Goal: Entertainment & Leisure: Browse casually

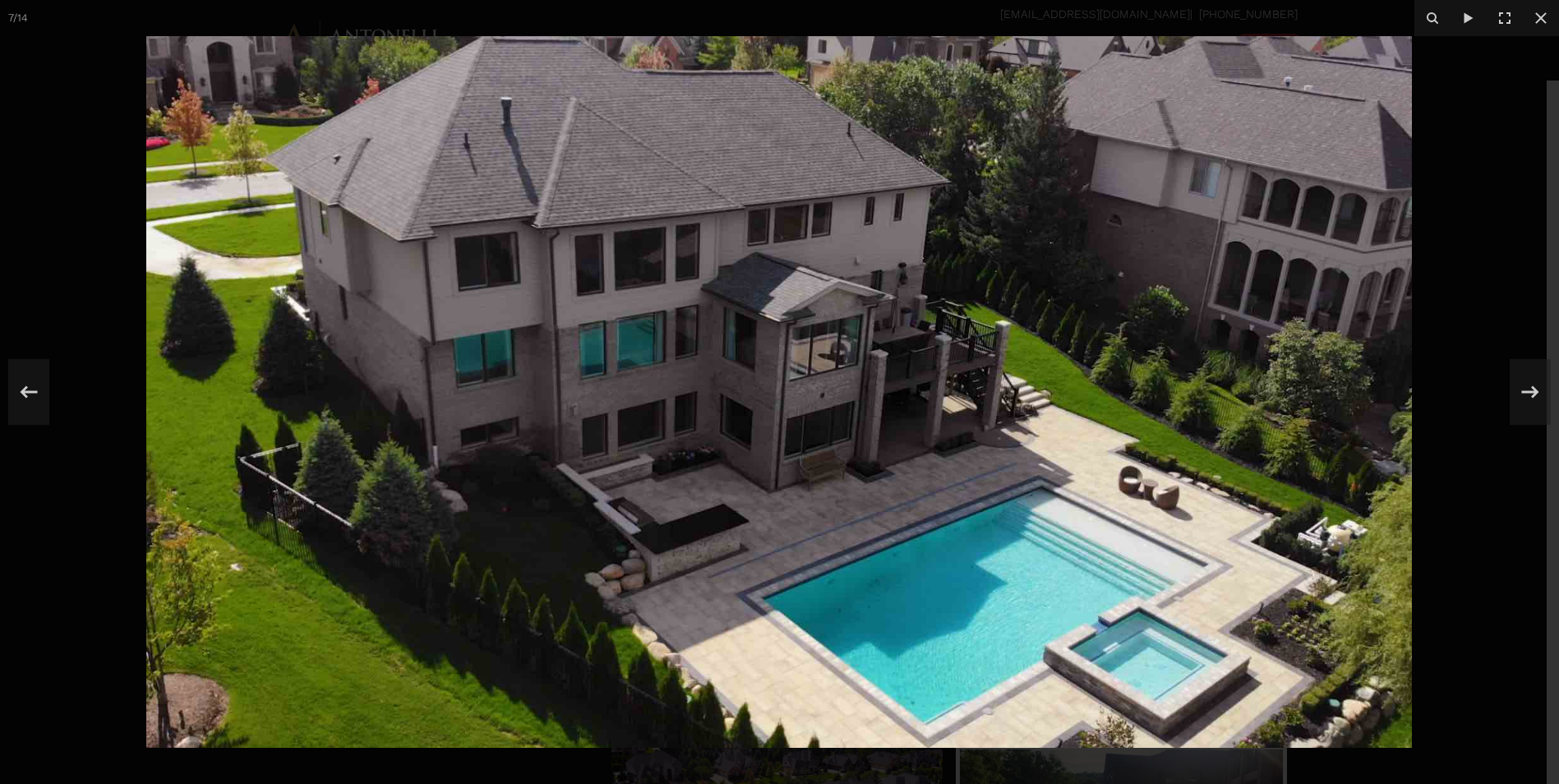
scroll to position [1233, 0]
click at [1523, 389] on icon at bounding box center [1531, 391] width 29 height 54
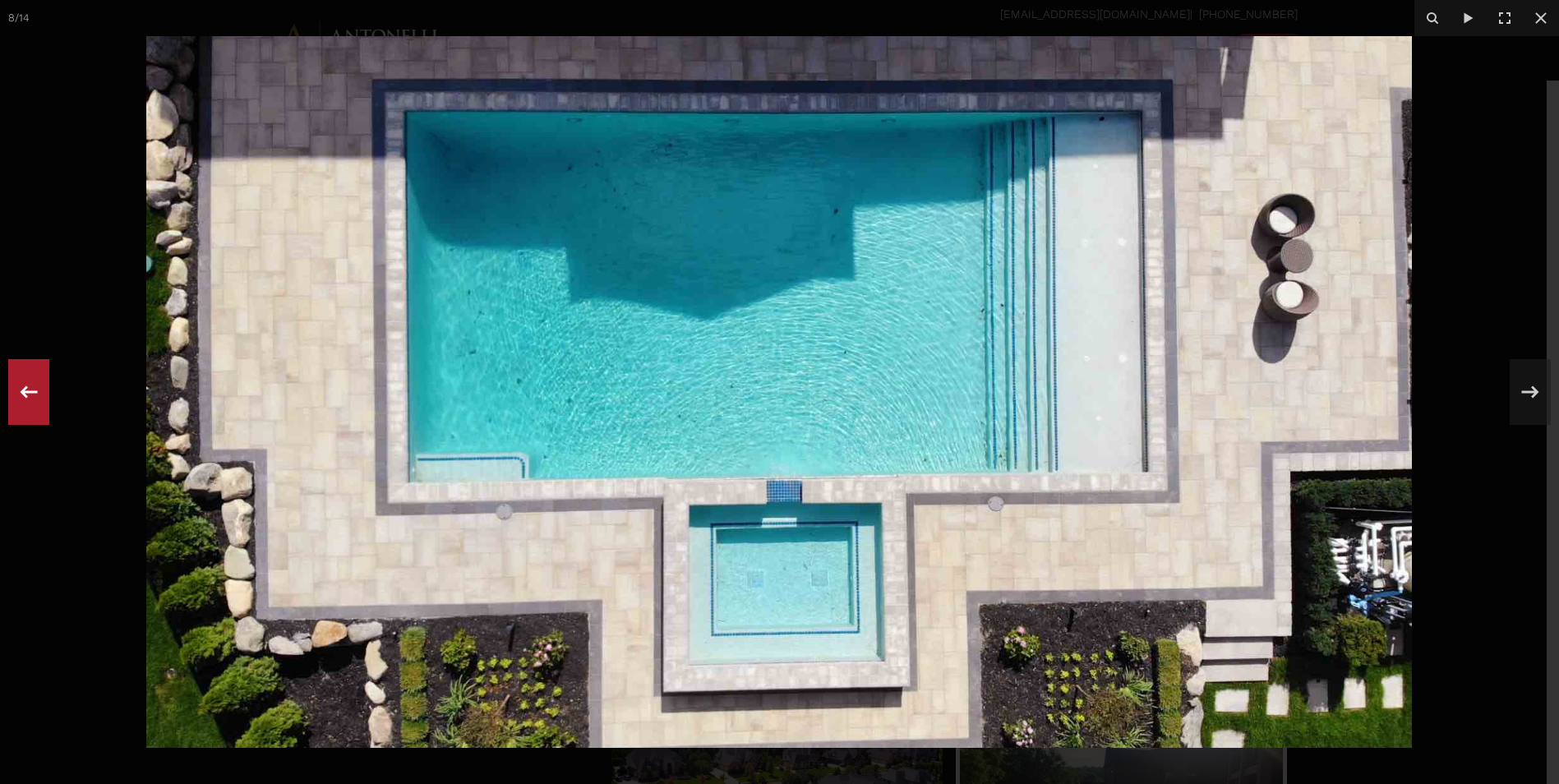
click at [28, 380] on icon at bounding box center [28, 391] width 29 height 54
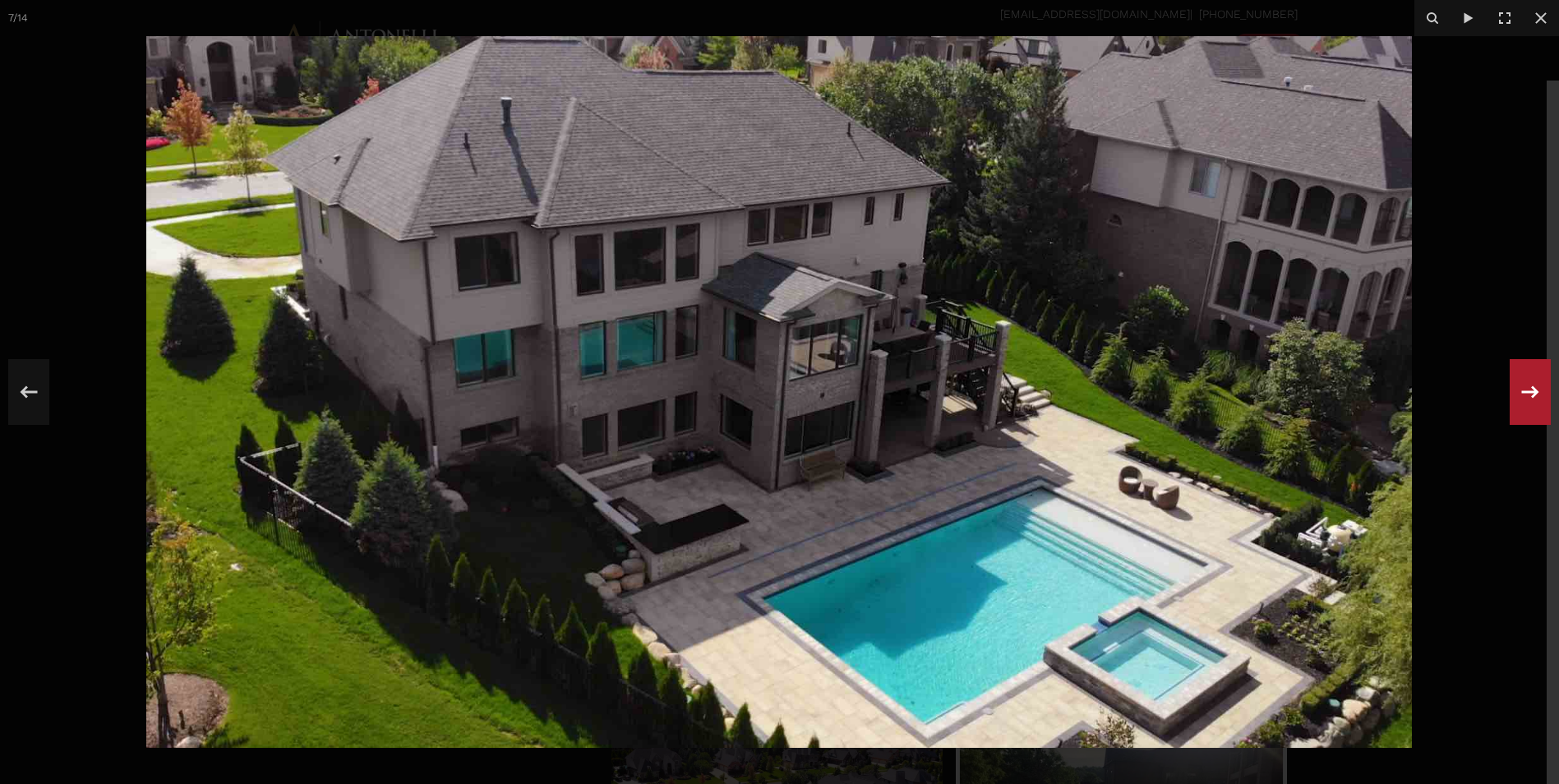
click at [1533, 396] on icon at bounding box center [1531, 391] width 17 height 12
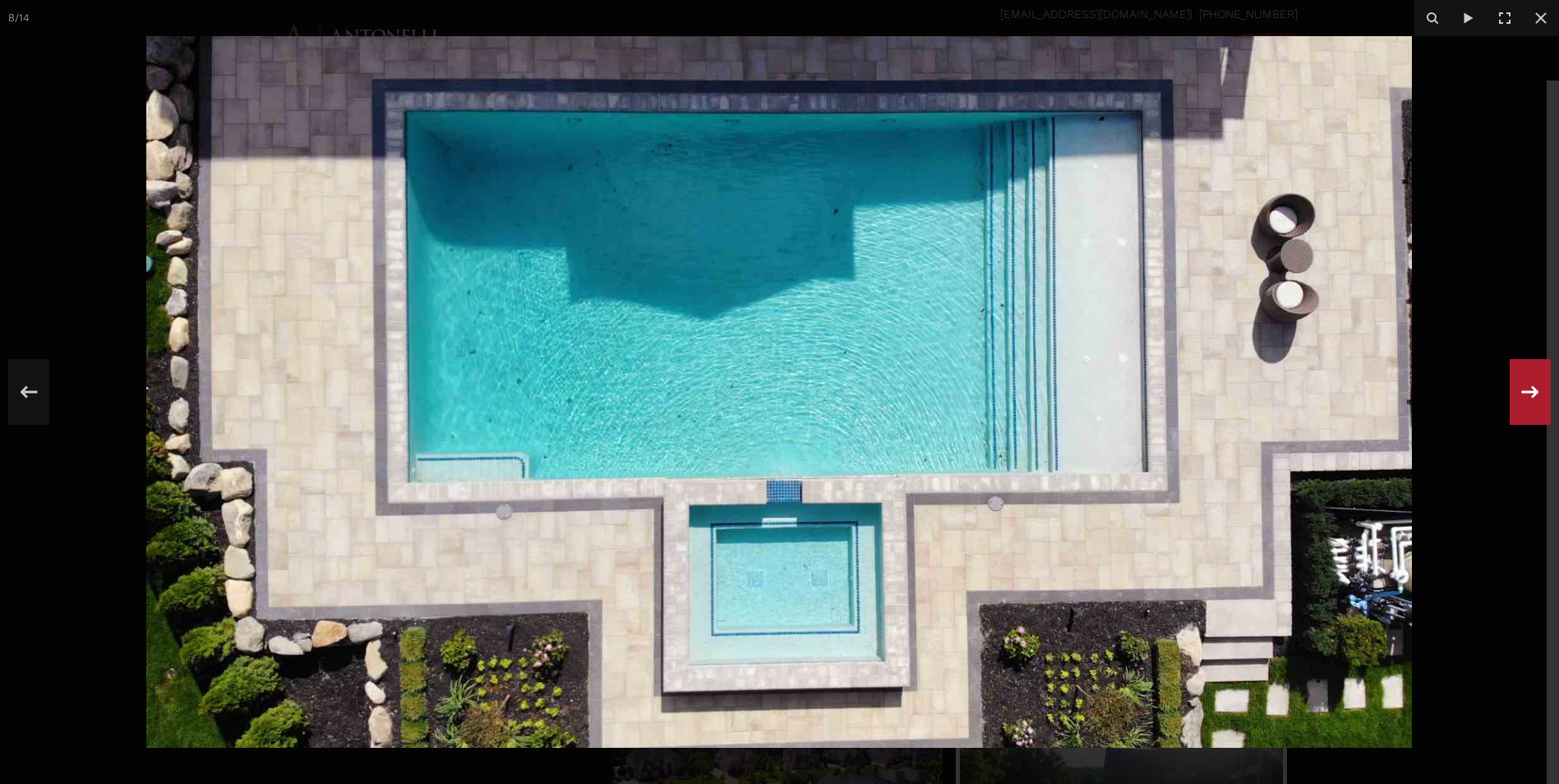
click at [1533, 396] on icon at bounding box center [1531, 391] width 17 height 12
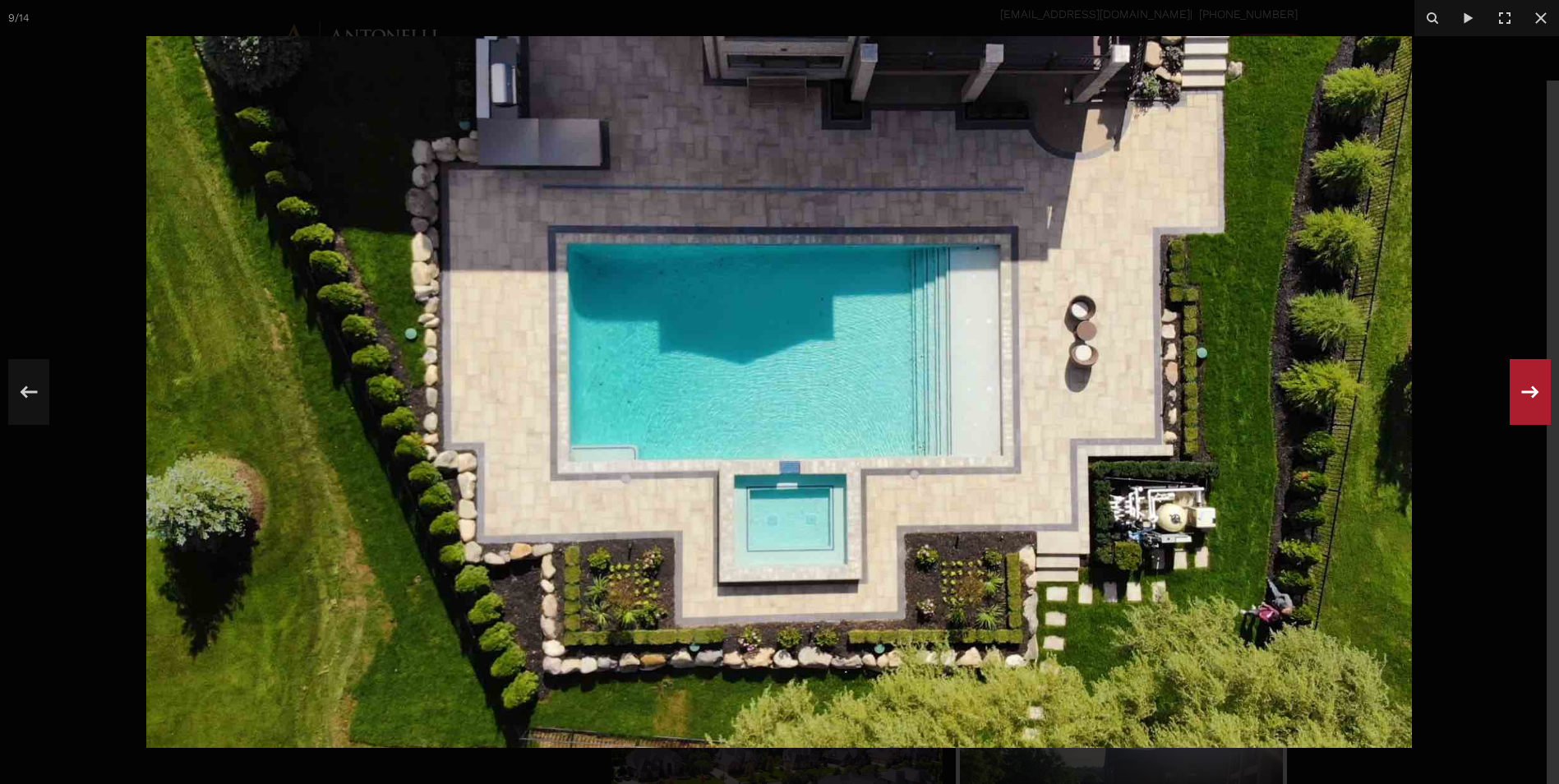
click at [1533, 396] on icon at bounding box center [1531, 391] width 17 height 12
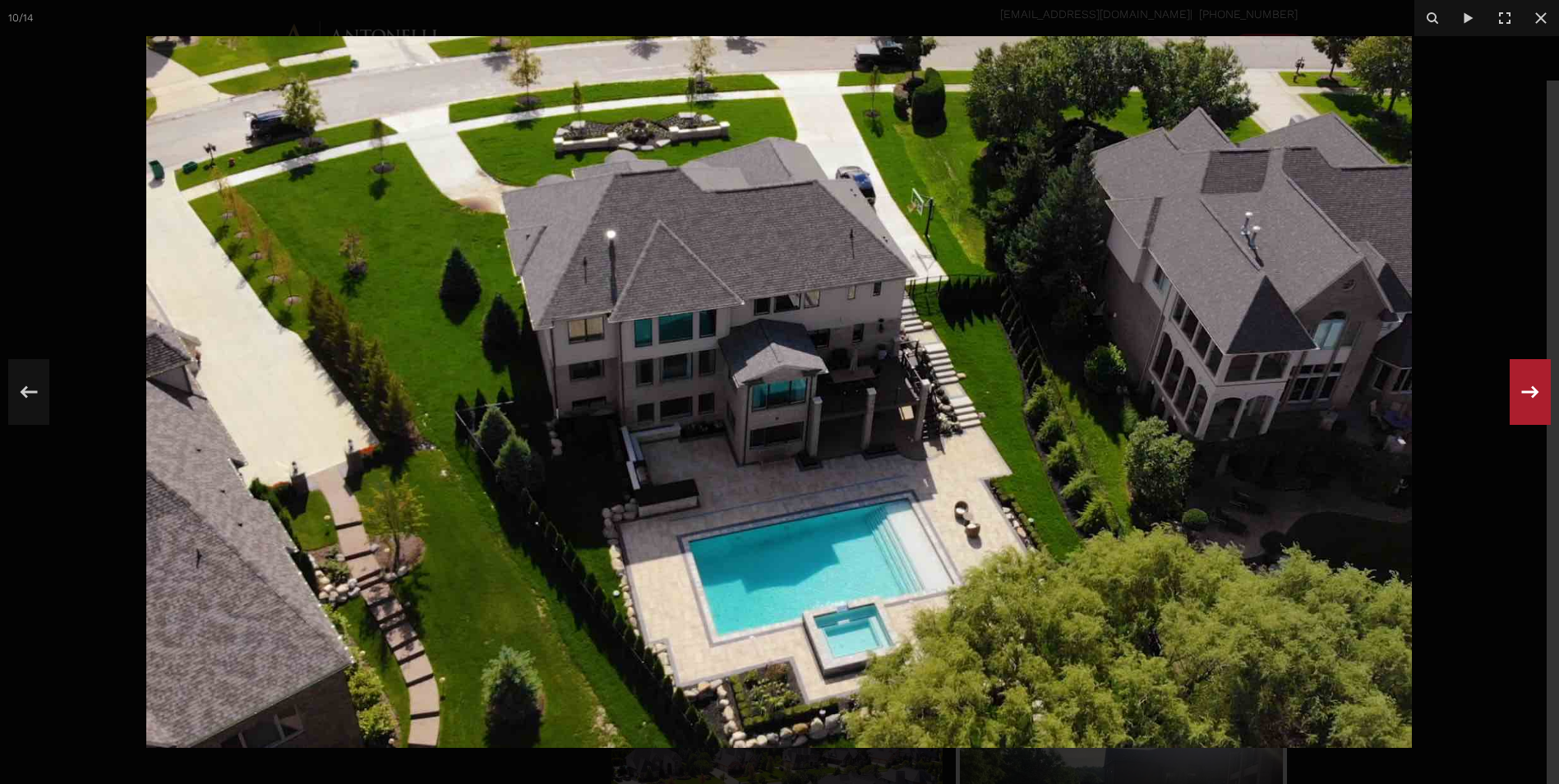
click at [1533, 396] on div "10 / 14" at bounding box center [780, 392] width 1559 height 784
drag, startPoint x: 1531, startPoint y: 389, endPoint x: 1531, endPoint y: 373, distance: 16.0
click at [1531, 389] on icon at bounding box center [1531, 391] width 29 height 54
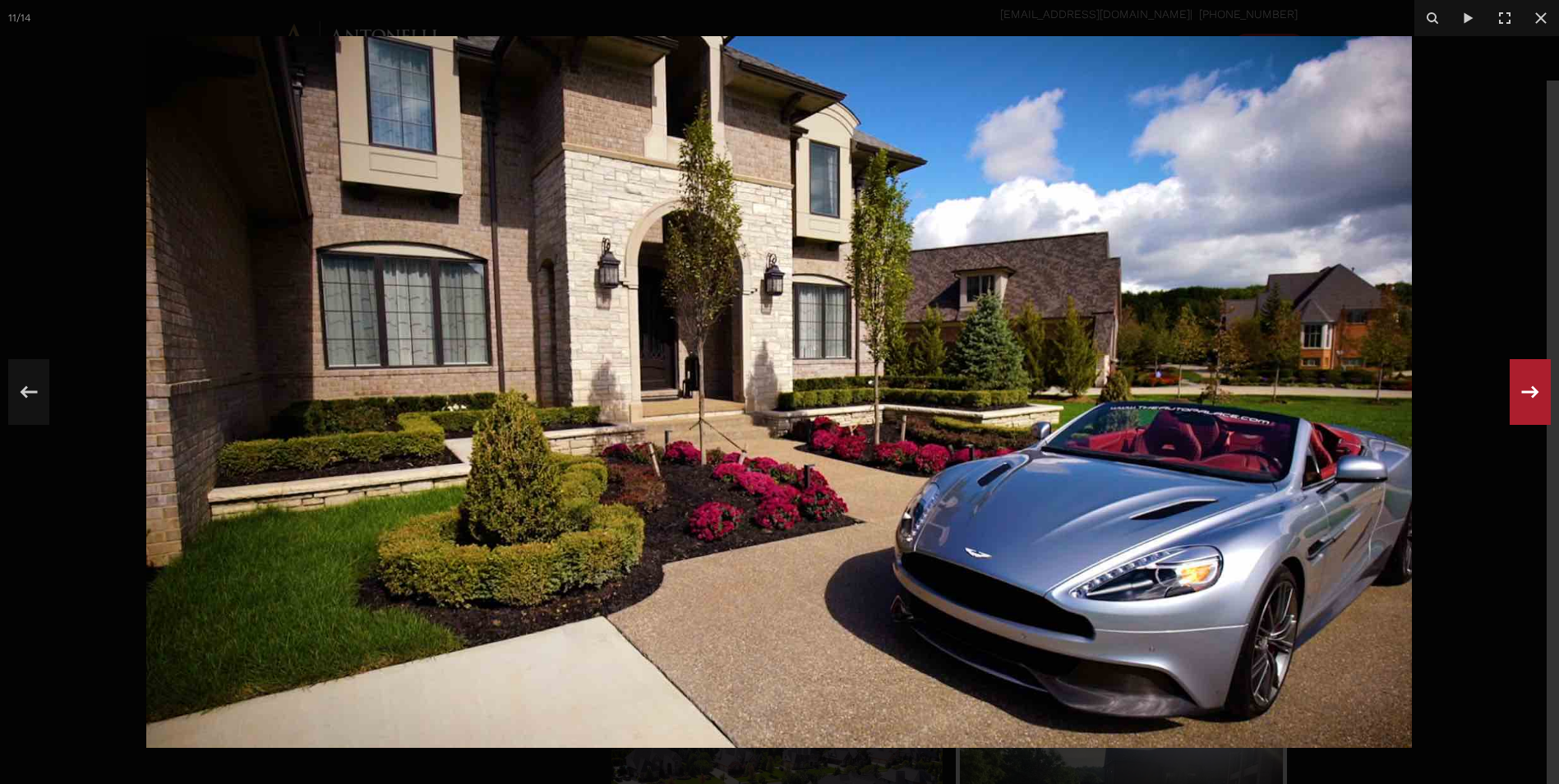
click at [1533, 389] on icon at bounding box center [1531, 391] width 29 height 54
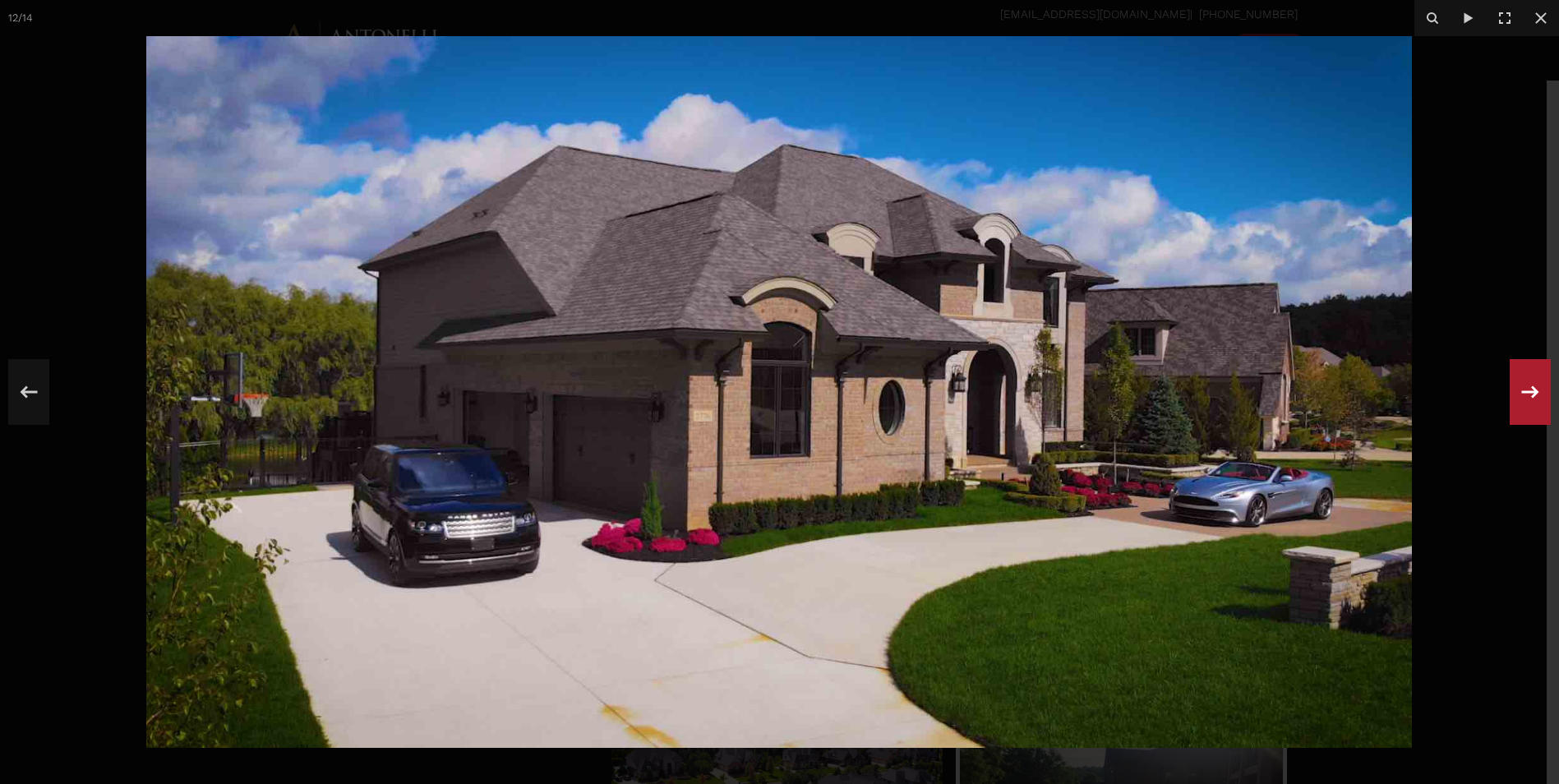
click at [1533, 389] on div "12 / 14" at bounding box center [780, 392] width 1559 height 784
click at [1533, 389] on icon at bounding box center [1531, 391] width 29 height 54
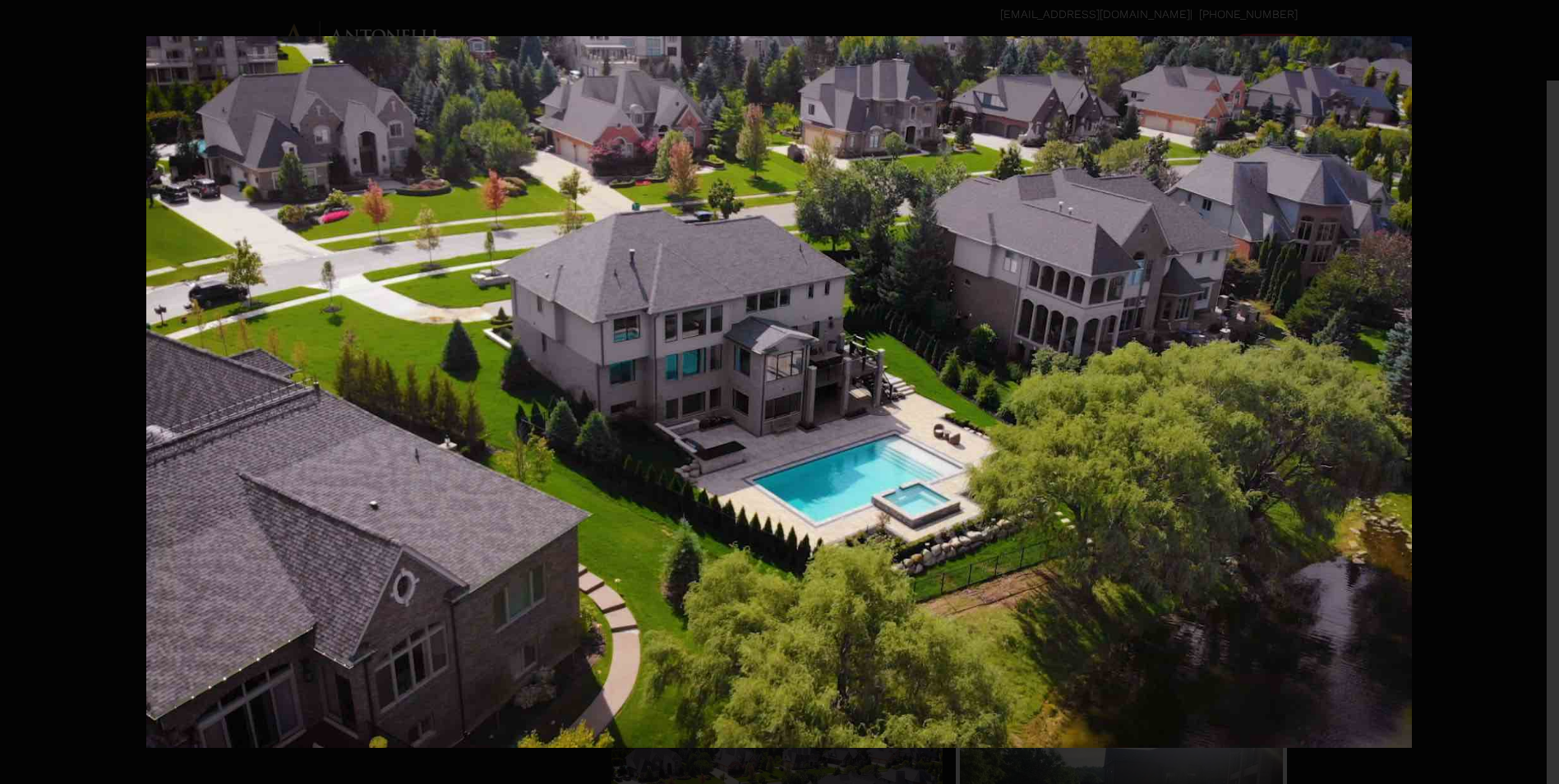
click at [1533, 389] on div "13 / 14" at bounding box center [780, 392] width 1559 height 784
click at [1533, 389] on icon at bounding box center [1531, 391] width 29 height 54
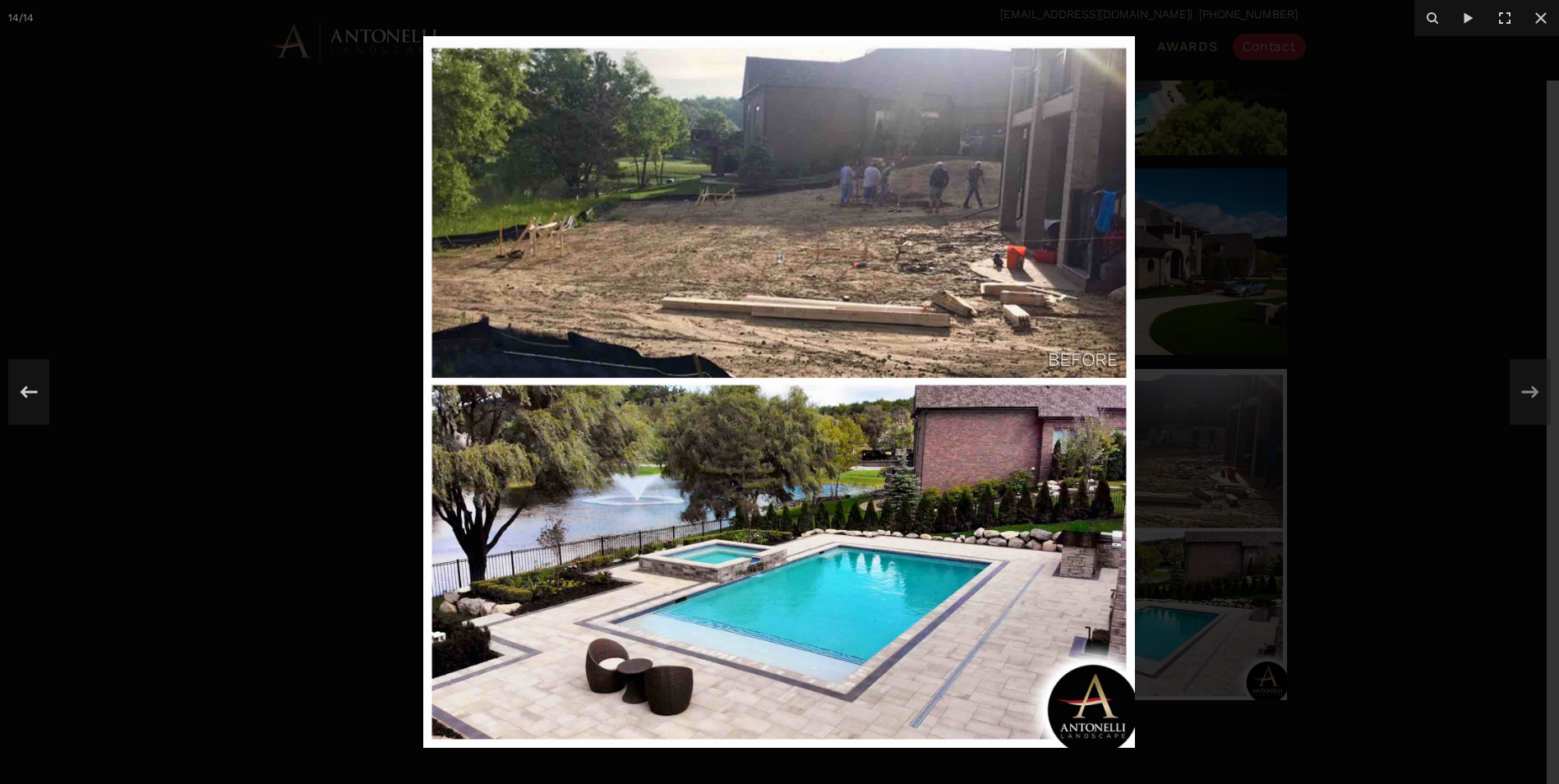
scroll to position [1729, 0]
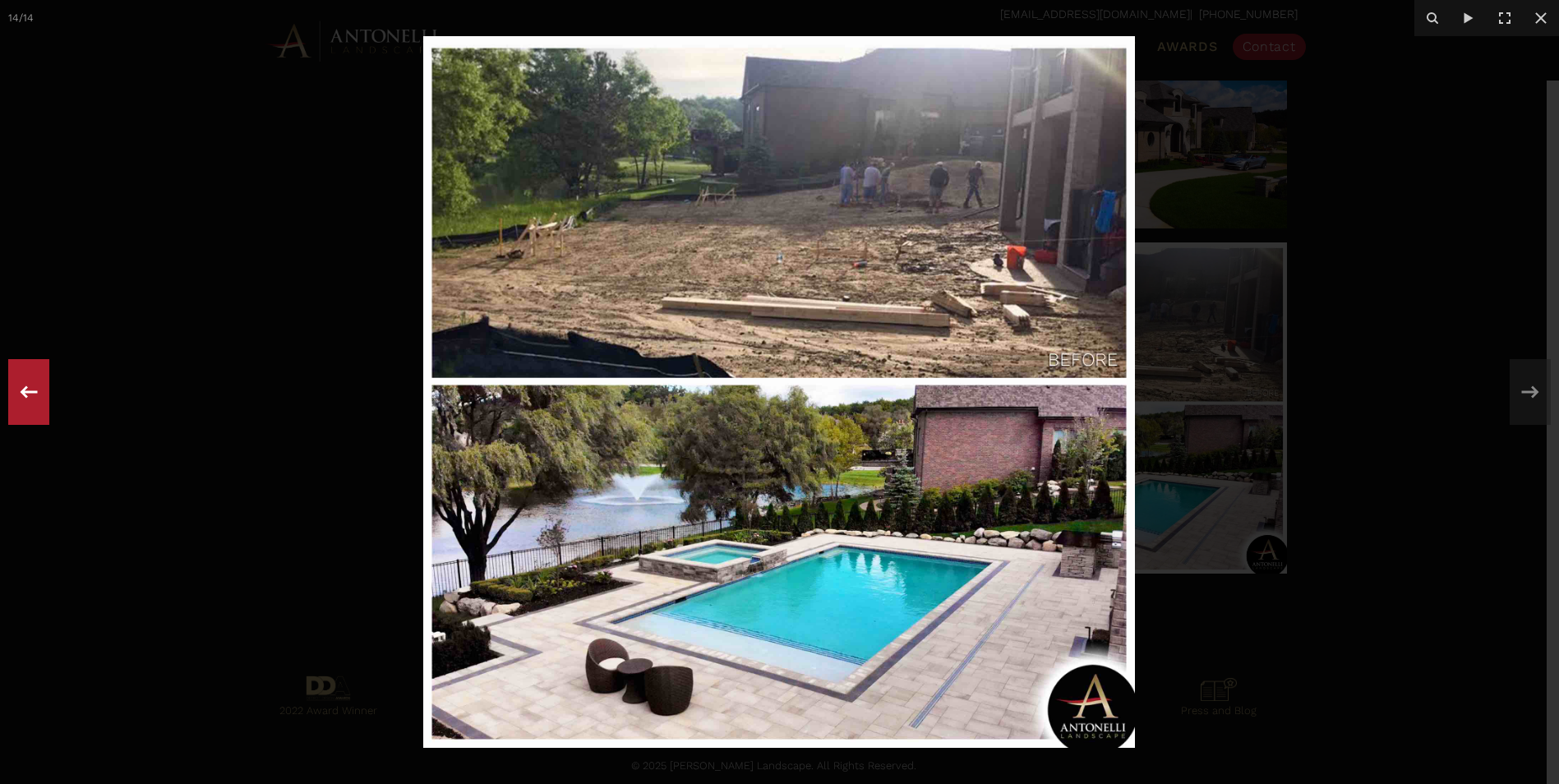
click at [36, 388] on icon at bounding box center [28, 391] width 29 height 54
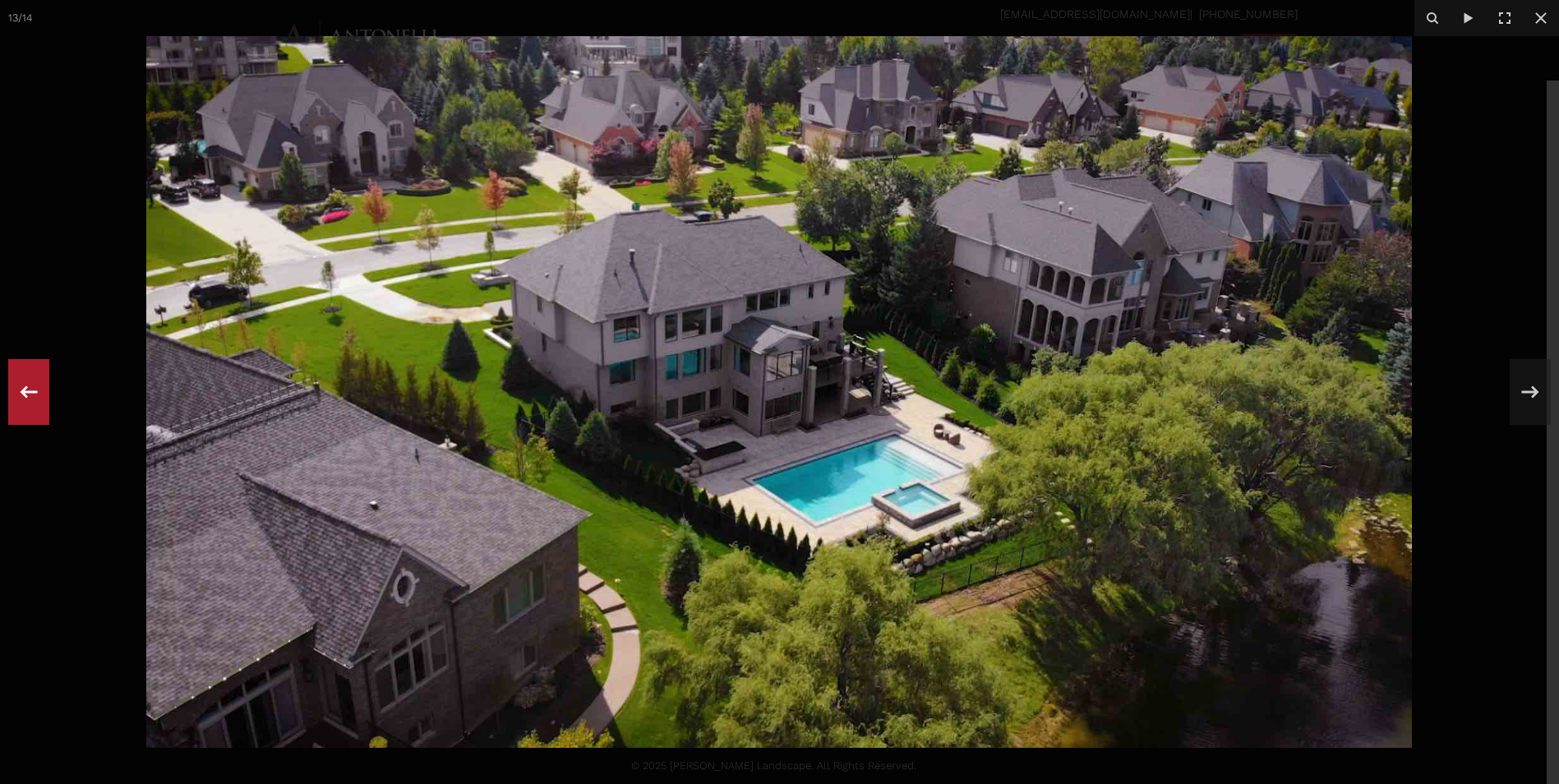
click at [36, 388] on icon at bounding box center [28, 391] width 29 height 54
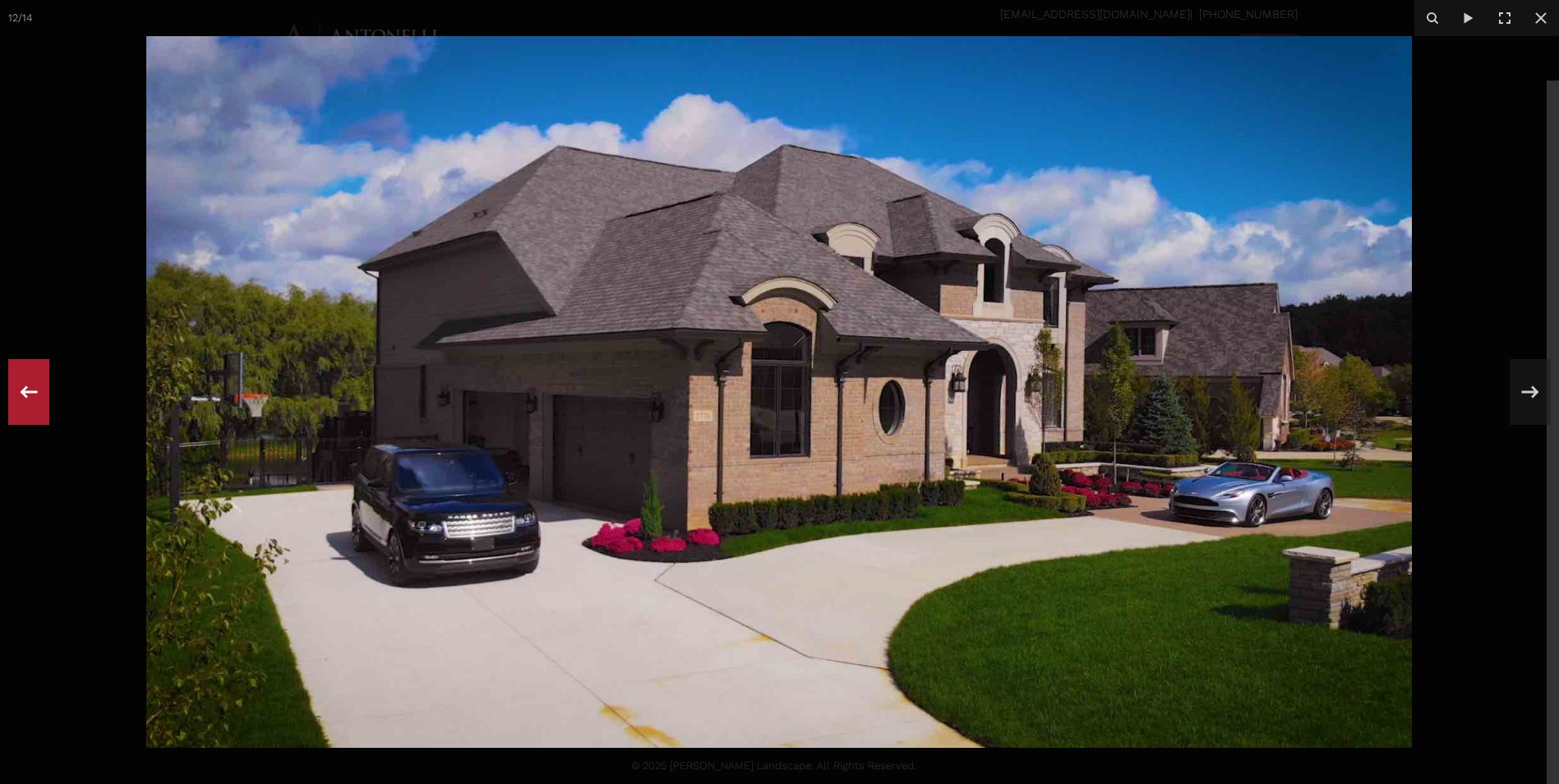
click at [36, 388] on icon at bounding box center [28, 391] width 29 height 54
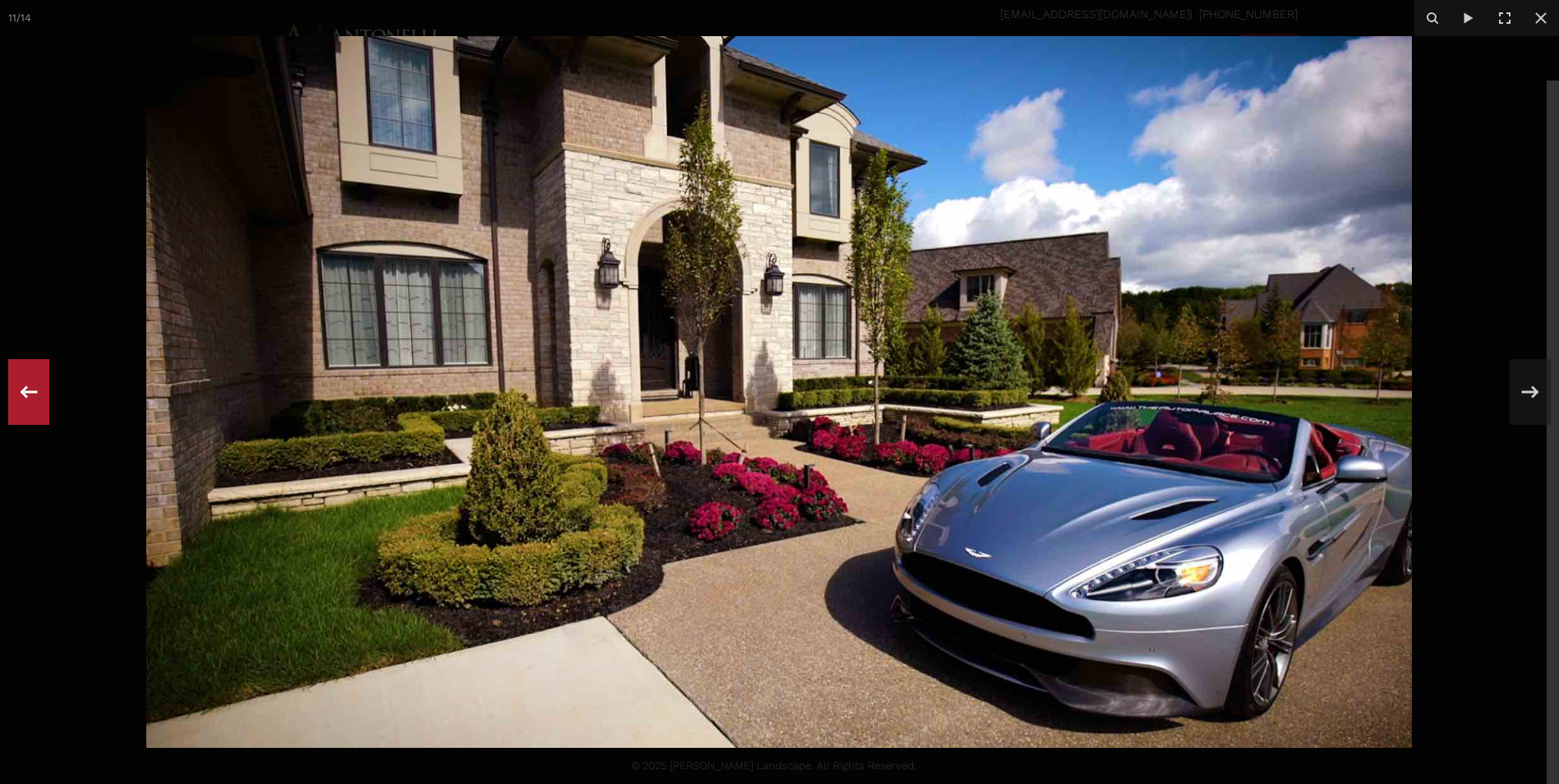
click at [36, 388] on icon at bounding box center [28, 391] width 29 height 54
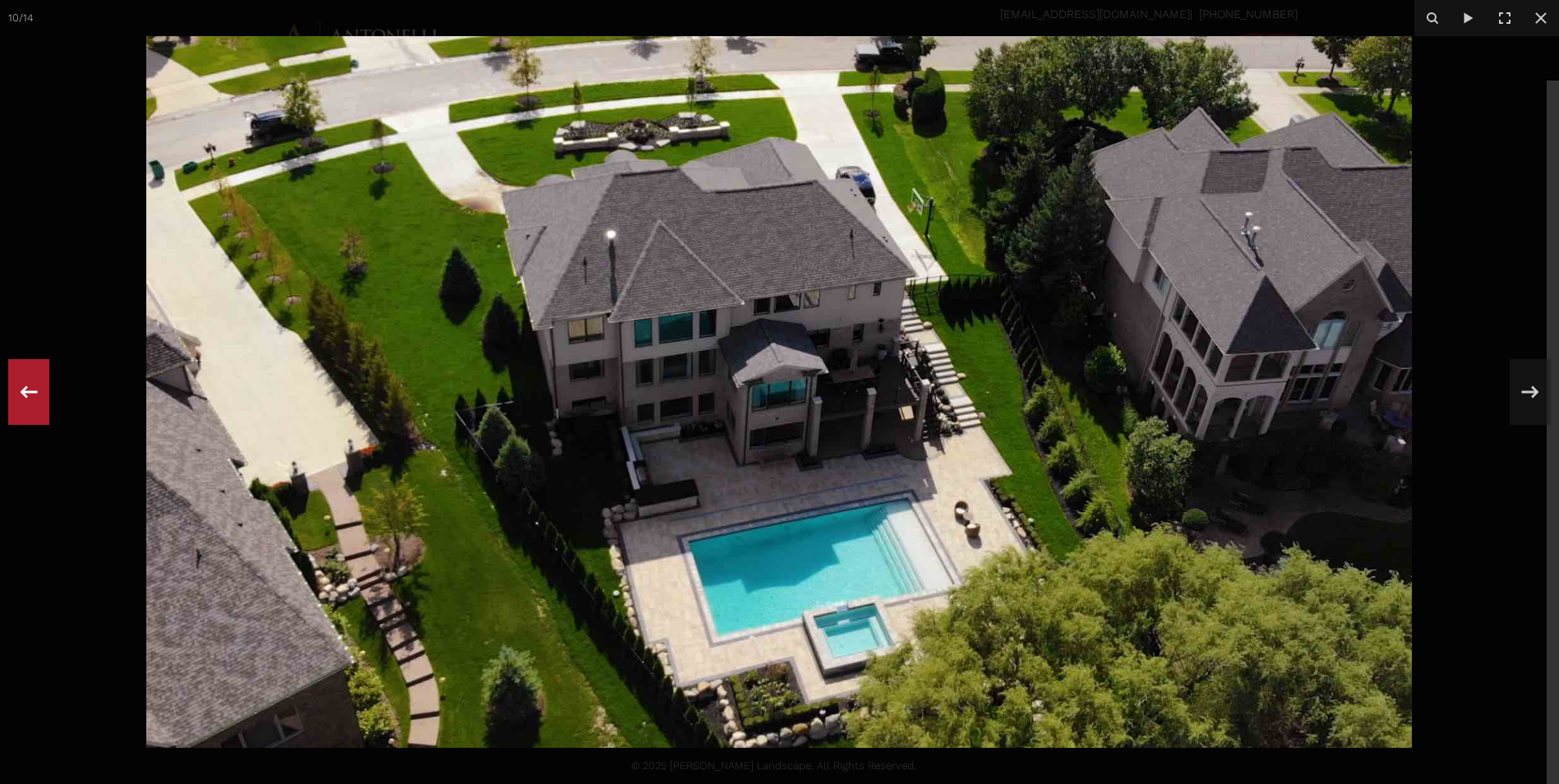
click at [36, 388] on icon at bounding box center [28, 391] width 29 height 54
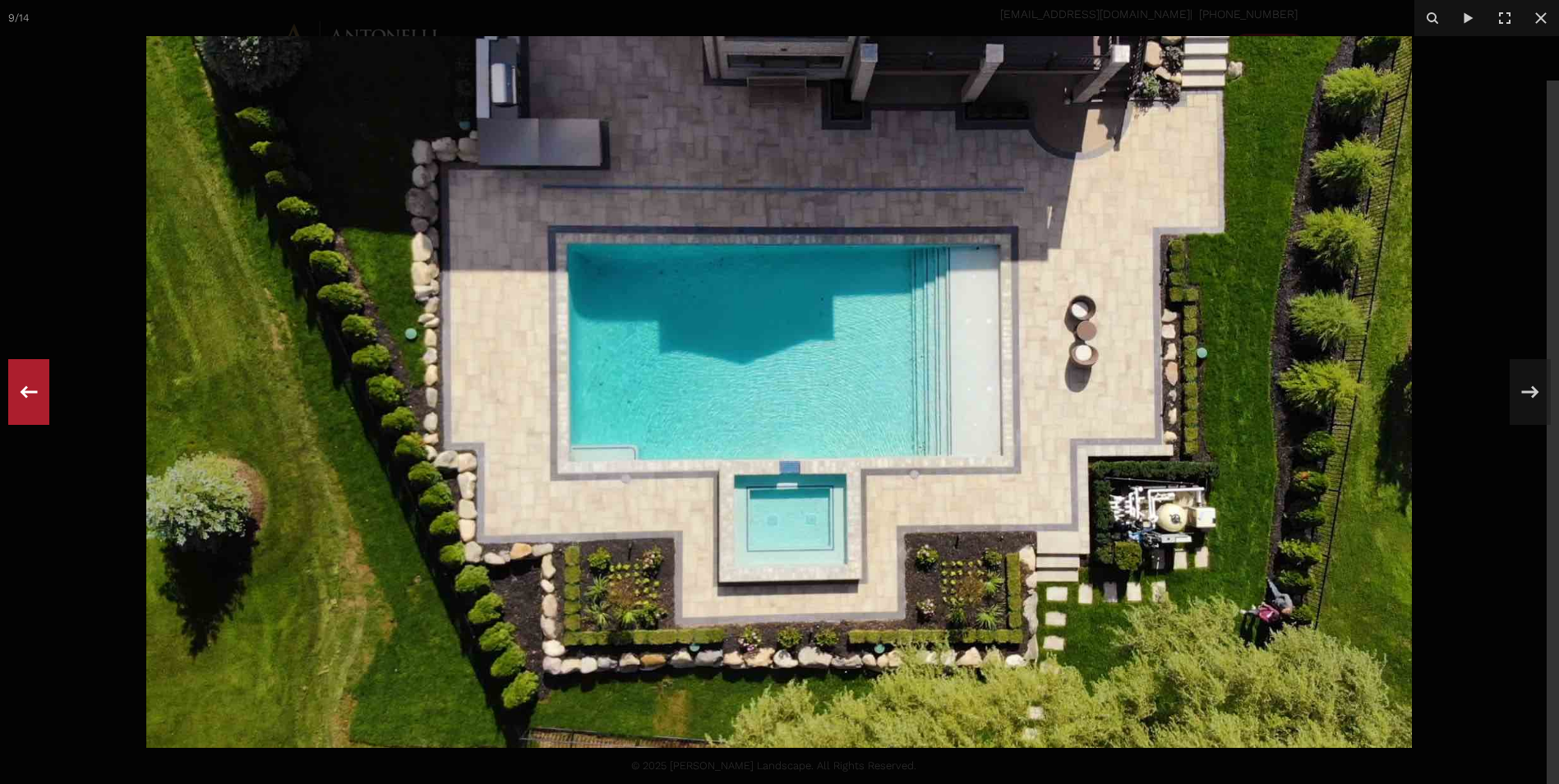
click at [36, 388] on icon at bounding box center [28, 391] width 29 height 54
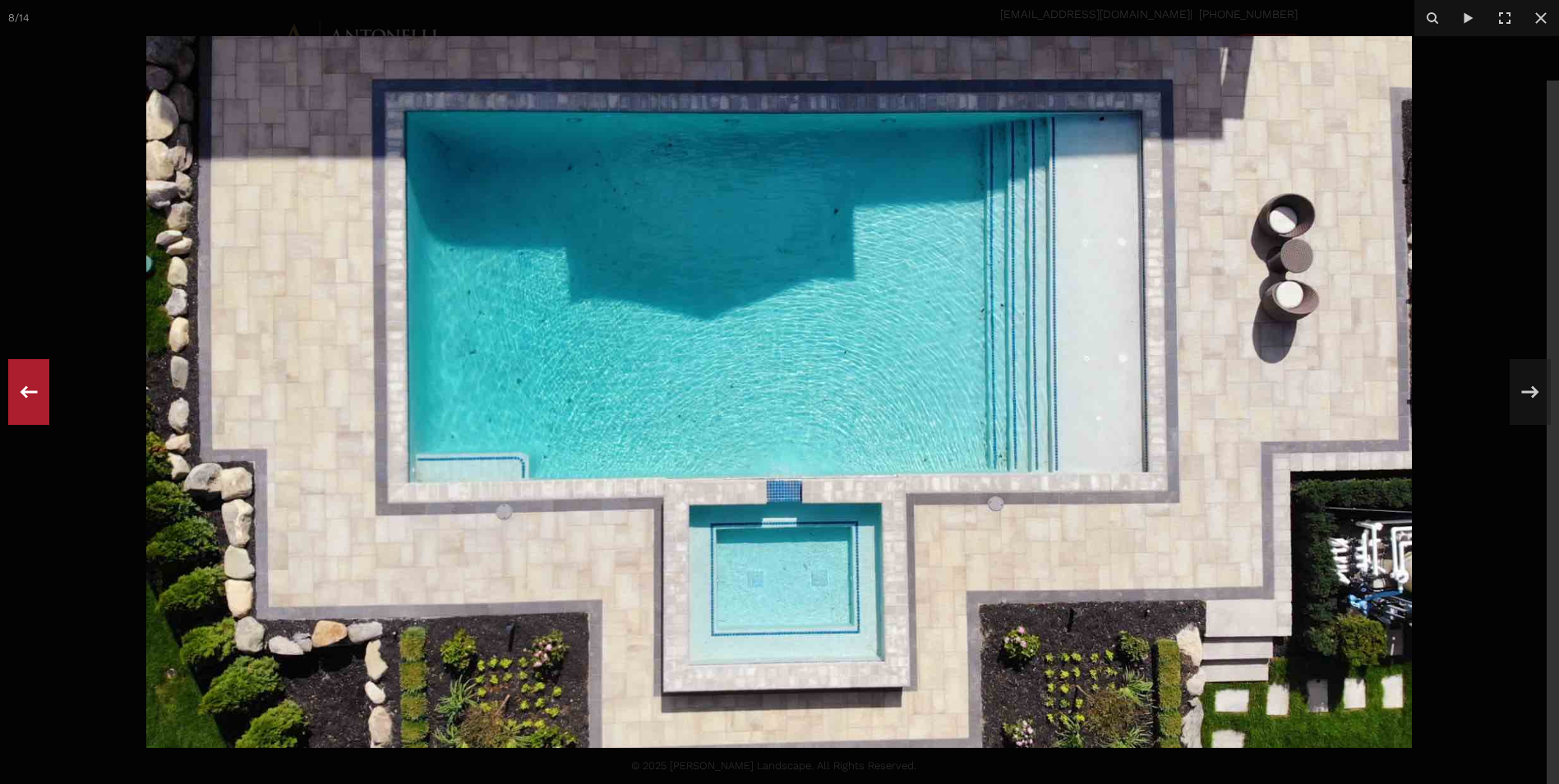
click at [36, 388] on icon at bounding box center [28, 391] width 29 height 54
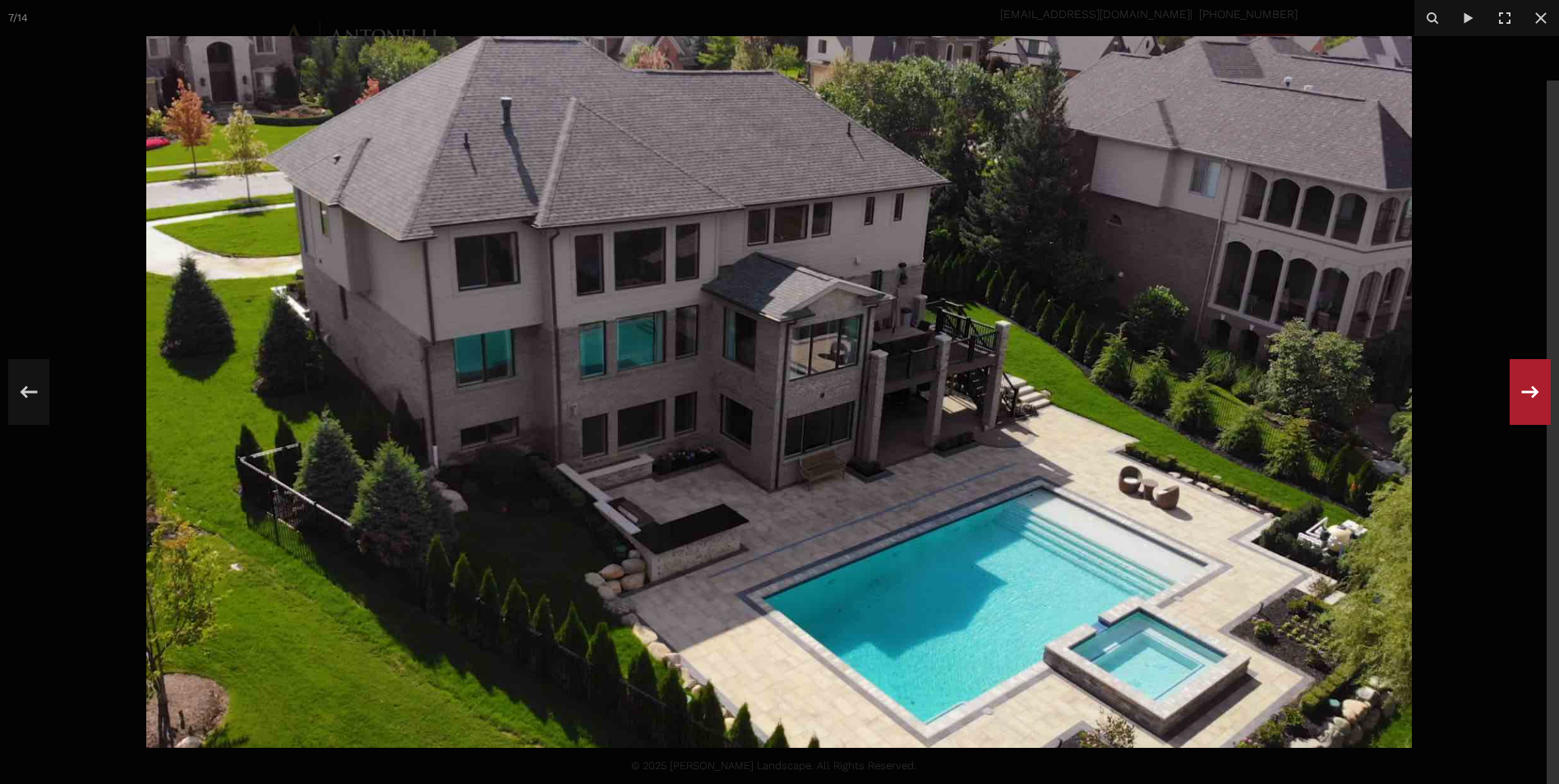
click at [1532, 409] on icon at bounding box center [1531, 391] width 29 height 54
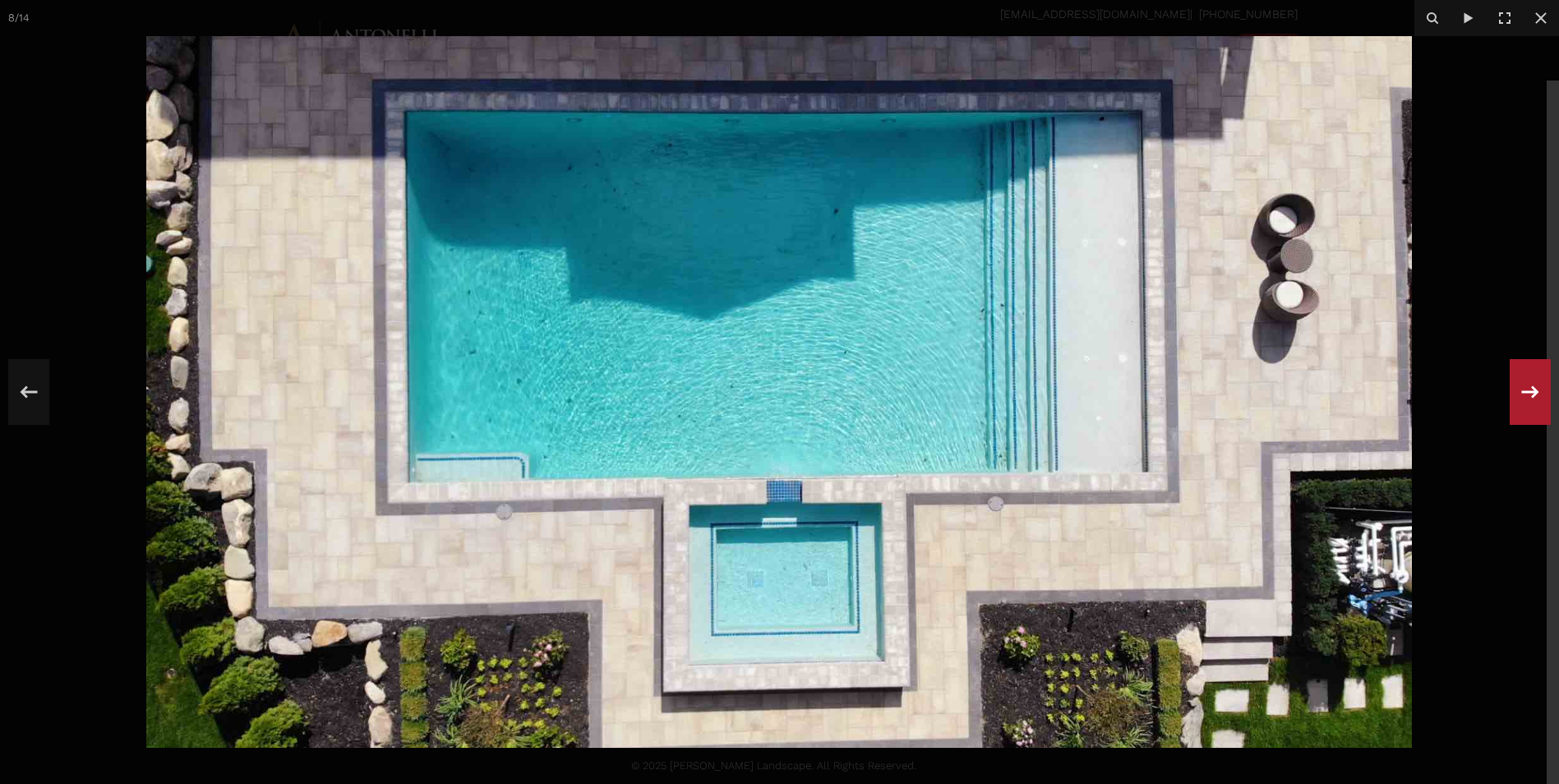
click at [1535, 398] on icon at bounding box center [1531, 391] width 29 height 54
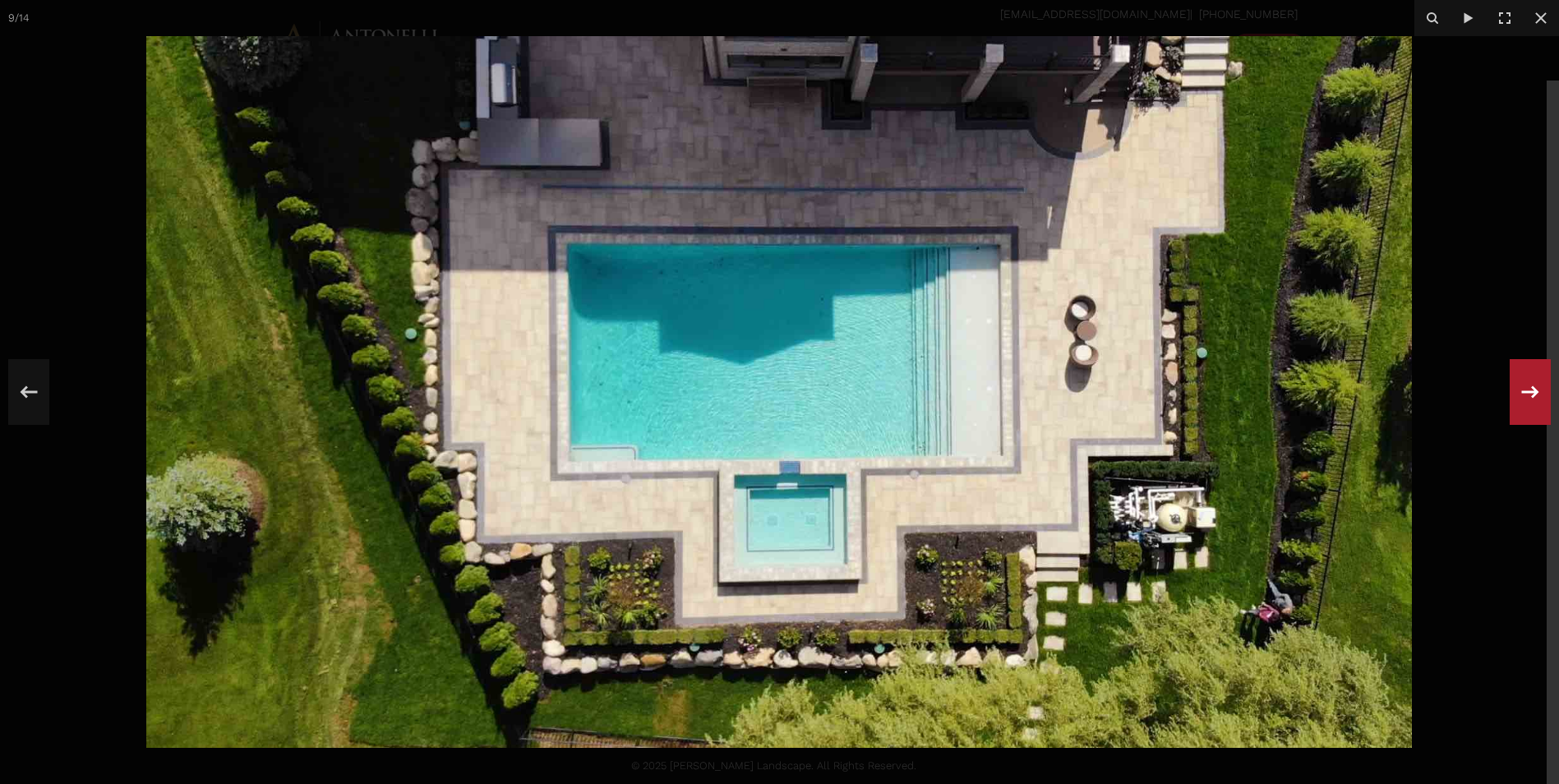
click at [1535, 398] on icon at bounding box center [1531, 391] width 29 height 54
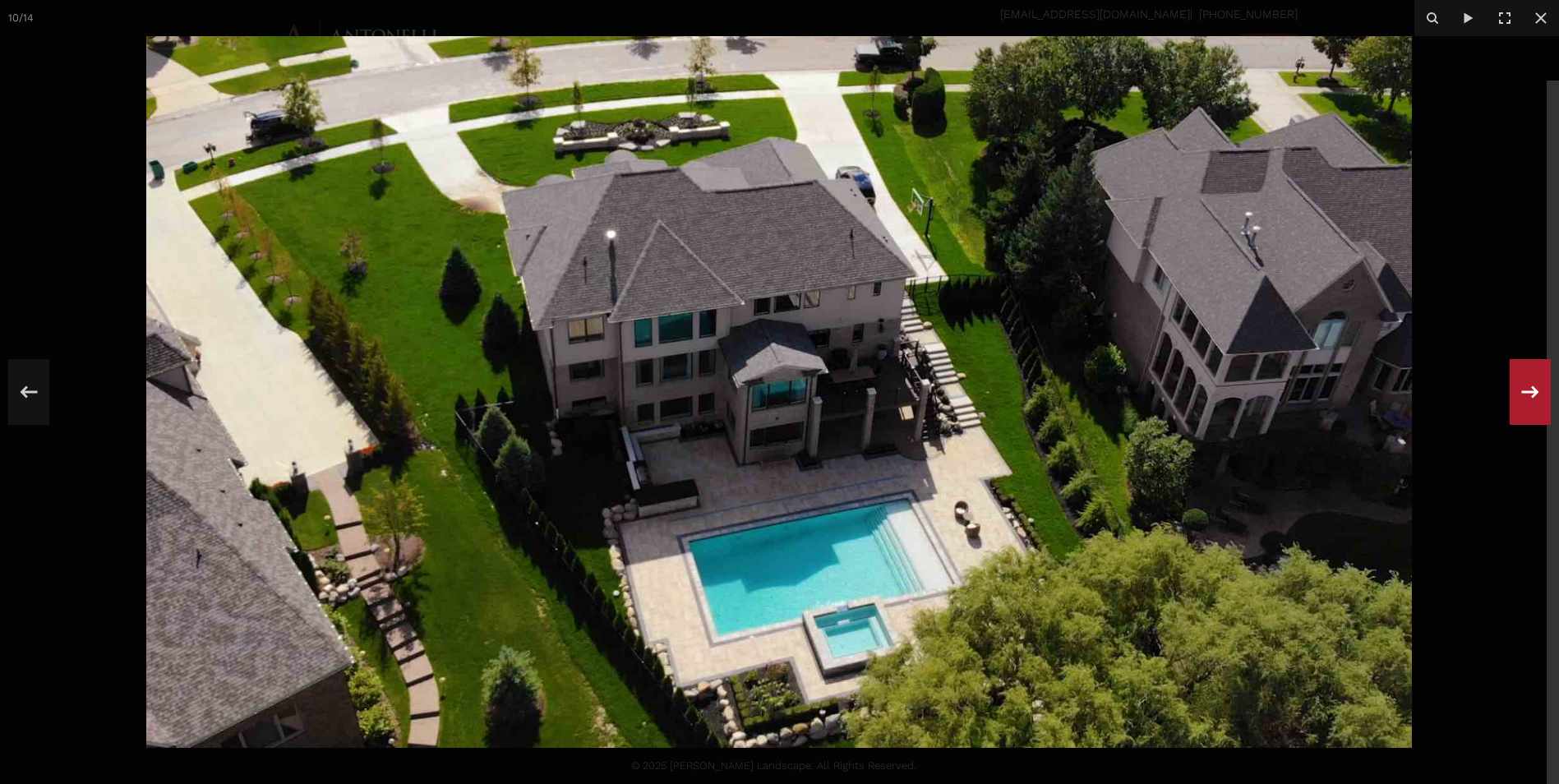
click at [1535, 398] on icon at bounding box center [1531, 391] width 29 height 54
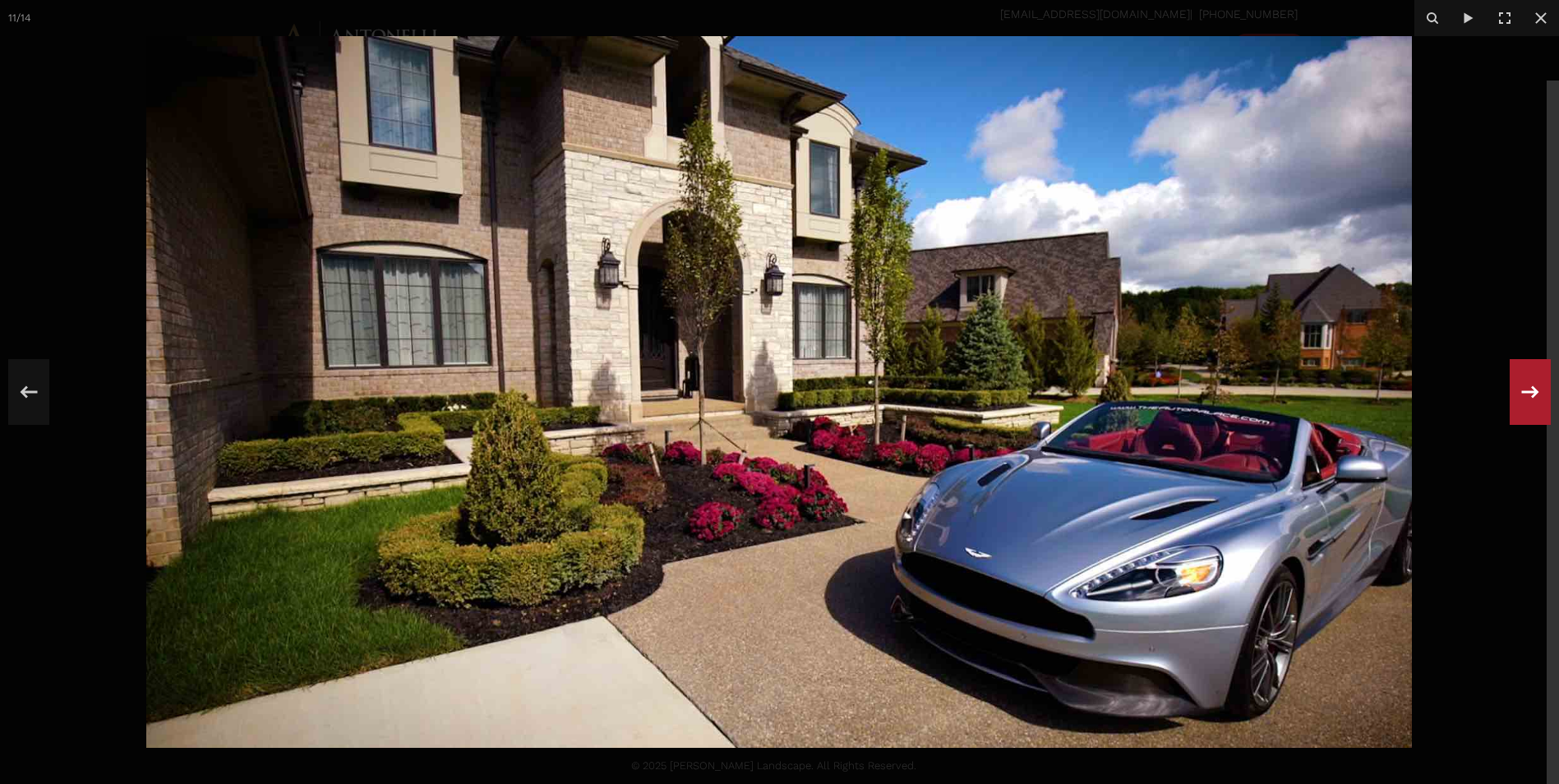
click at [1535, 398] on icon at bounding box center [1531, 391] width 29 height 54
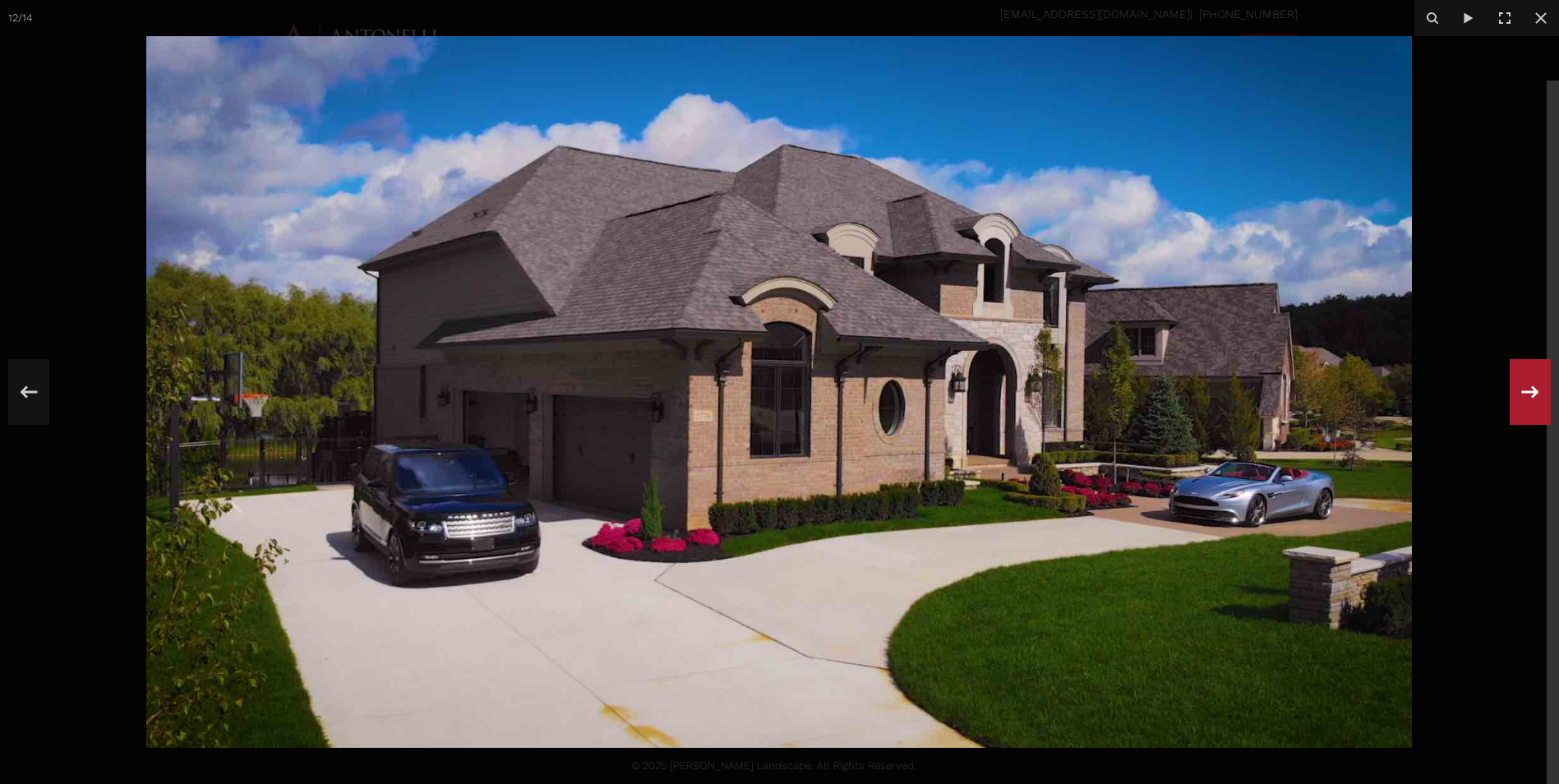
click at [1535, 398] on icon at bounding box center [1531, 391] width 29 height 54
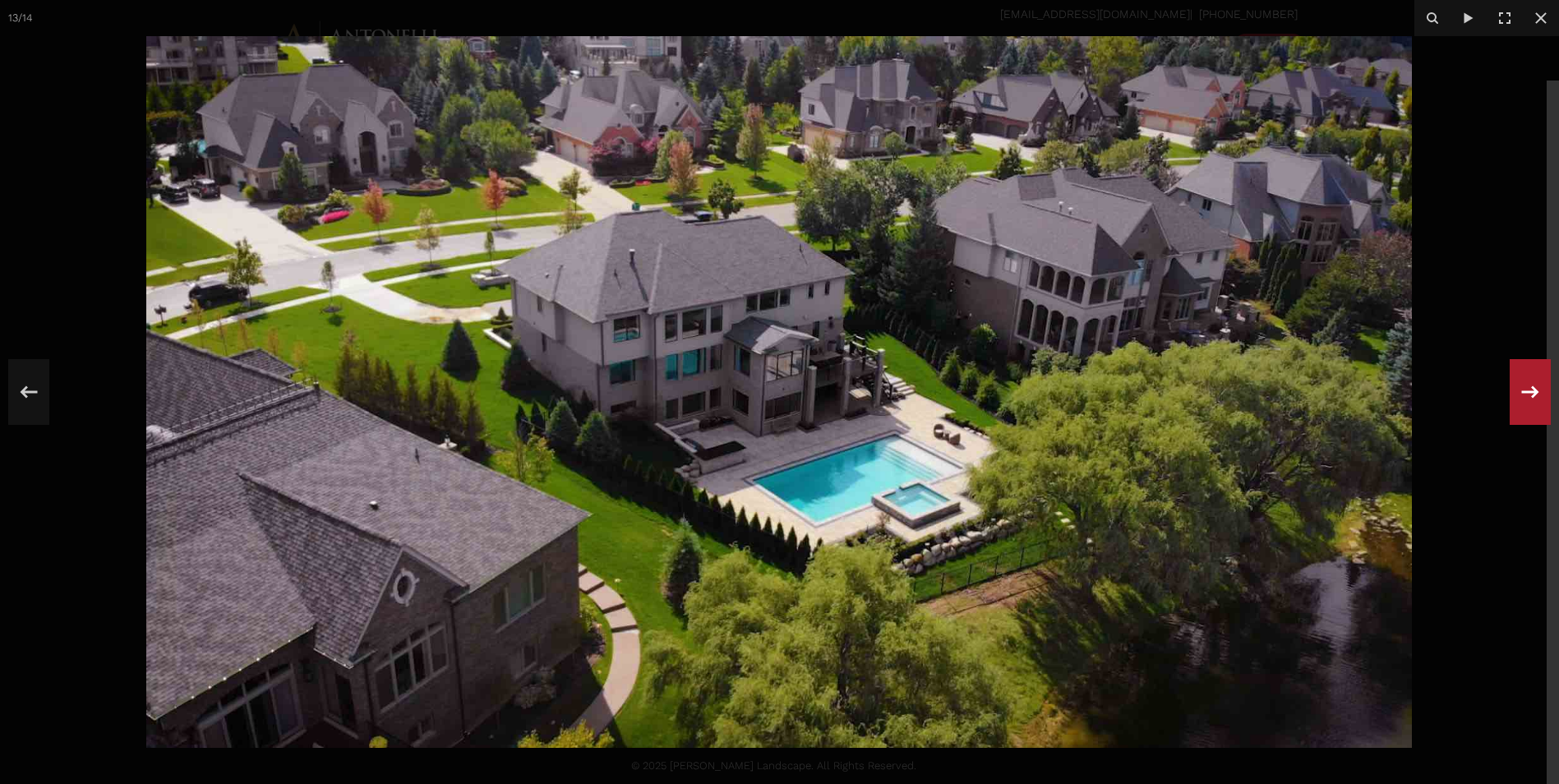
click at [1535, 398] on icon at bounding box center [1531, 391] width 29 height 54
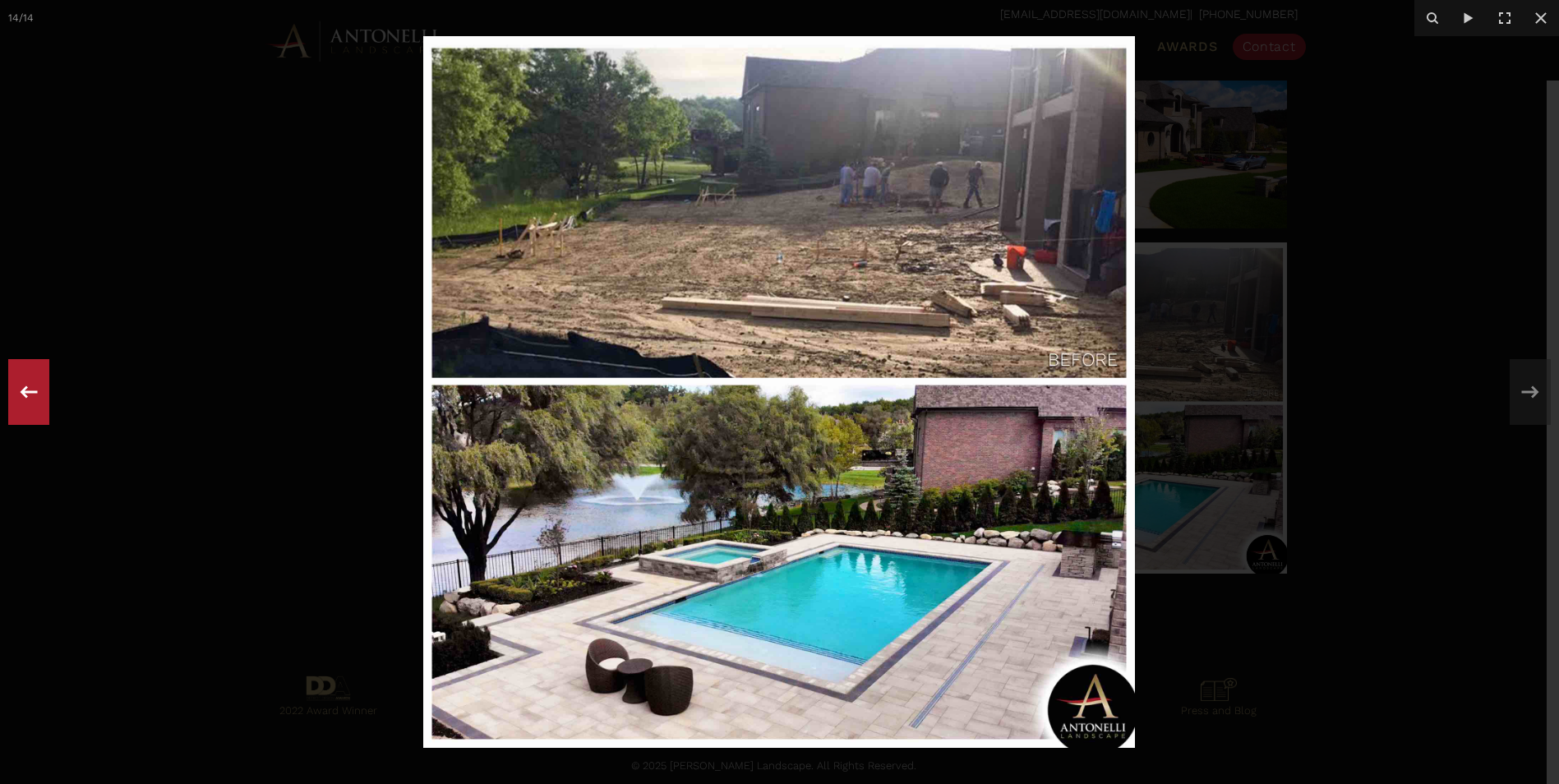
click at [21, 389] on icon at bounding box center [28, 391] width 29 height 54
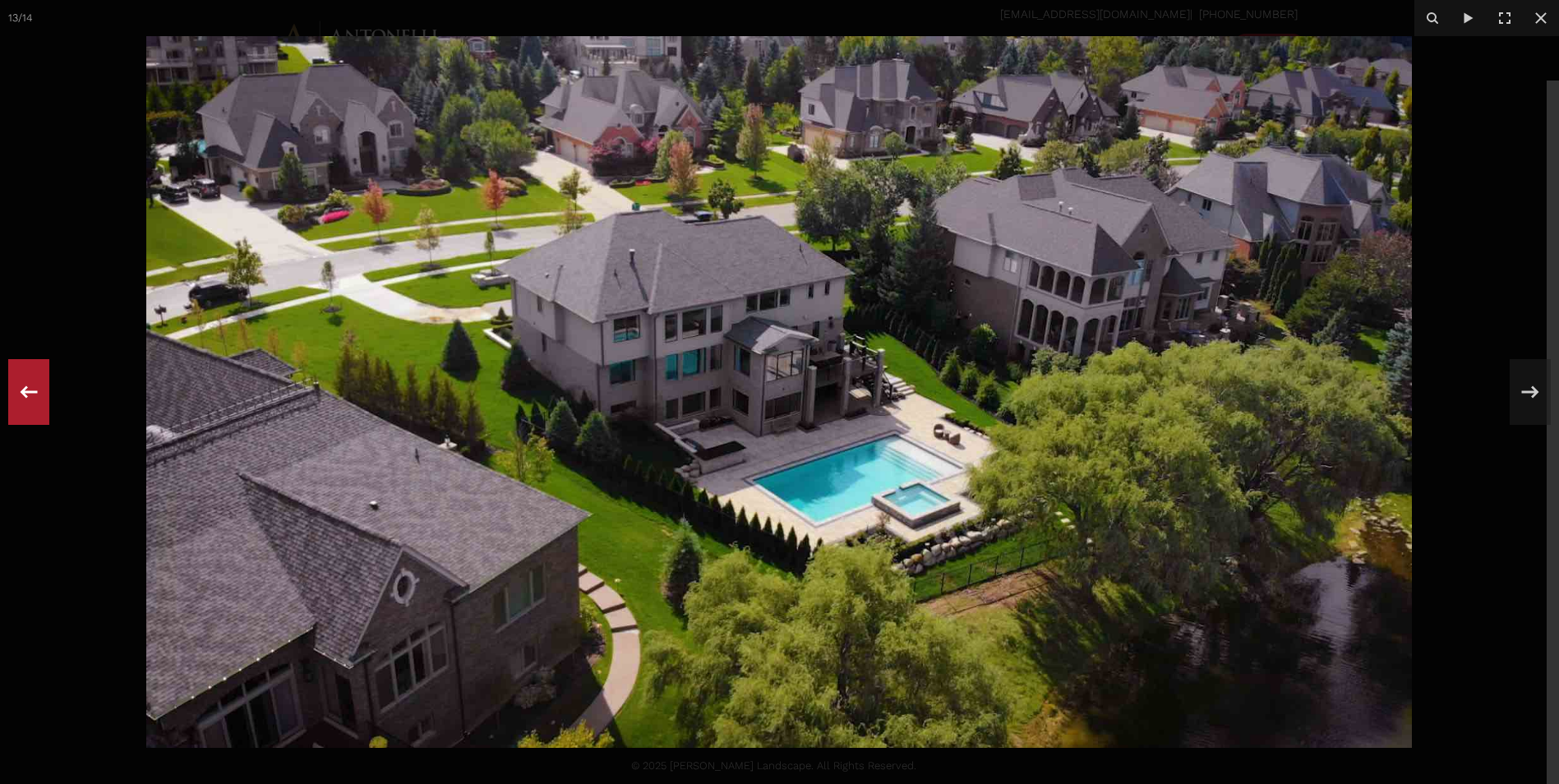
click at [21, 389] on icon at bounding box center [28, 391] width 29 height 54
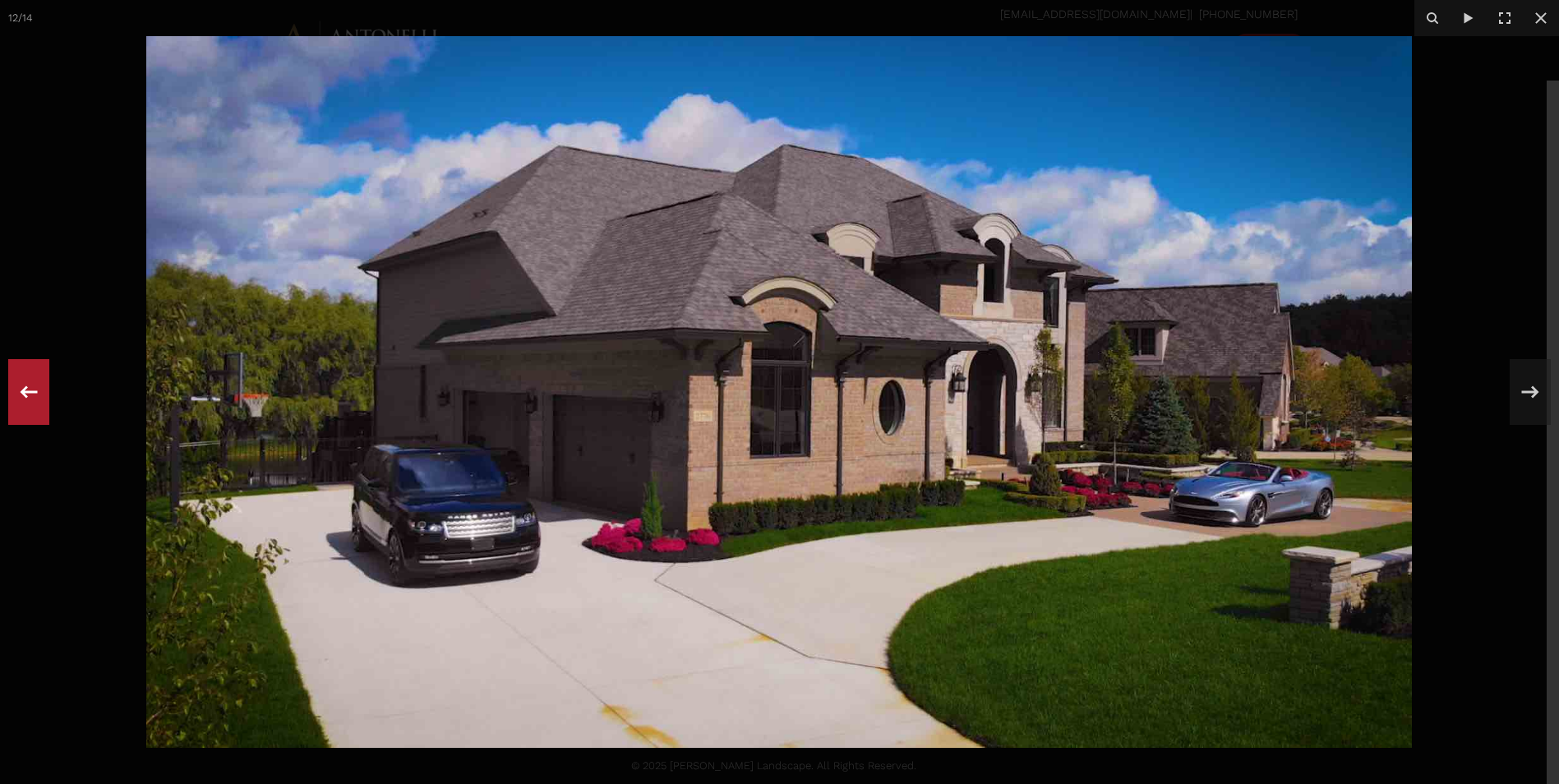
click at [21, 389] on icon at bounding box center [28, 391] width 29 height 54
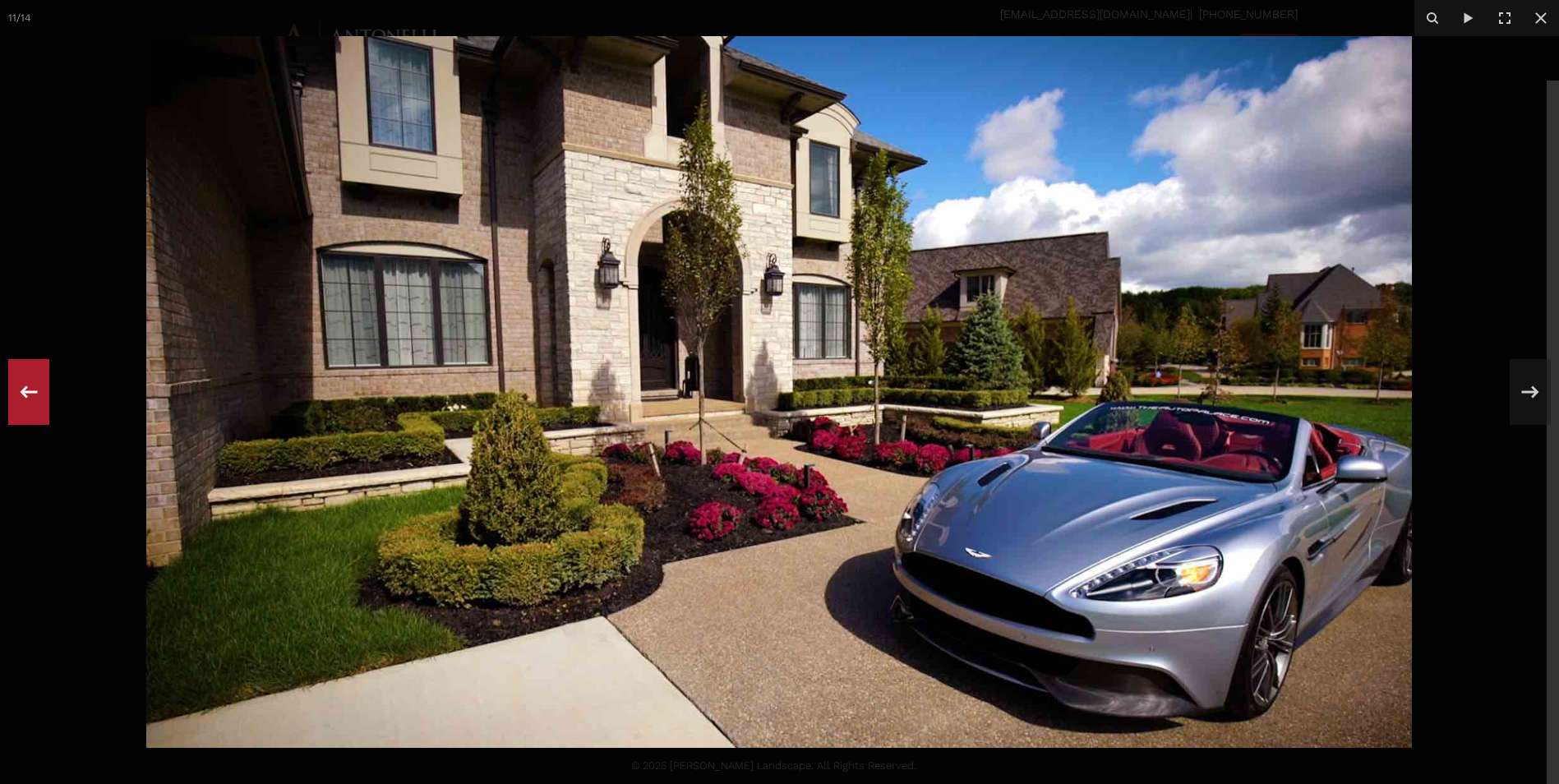
click at [21, 389] on icon at bounding box center [28, 391] width 29 height 54
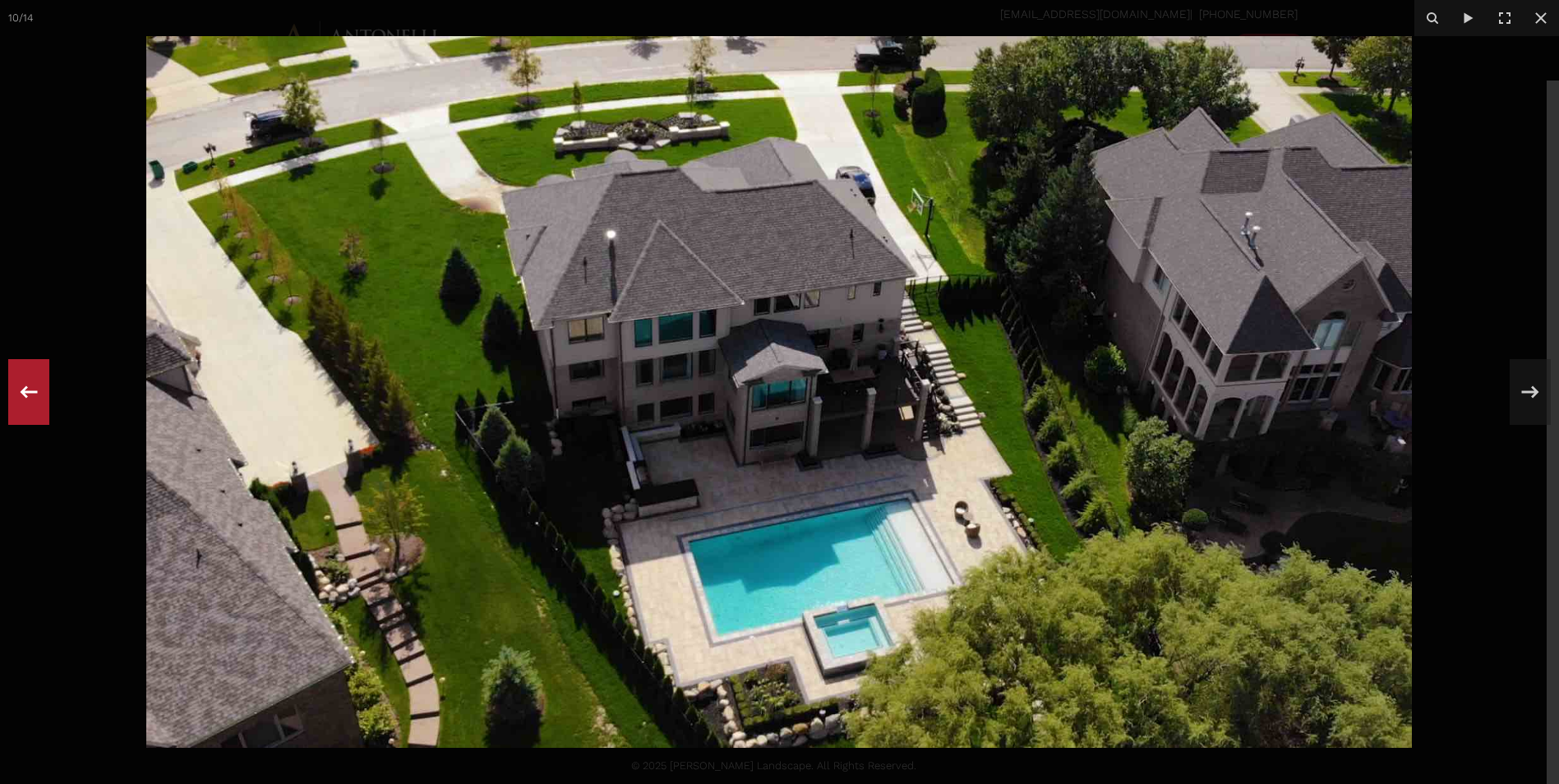
click at [21, 389] on icon at bounding box center [28, 391] width 29 height 54
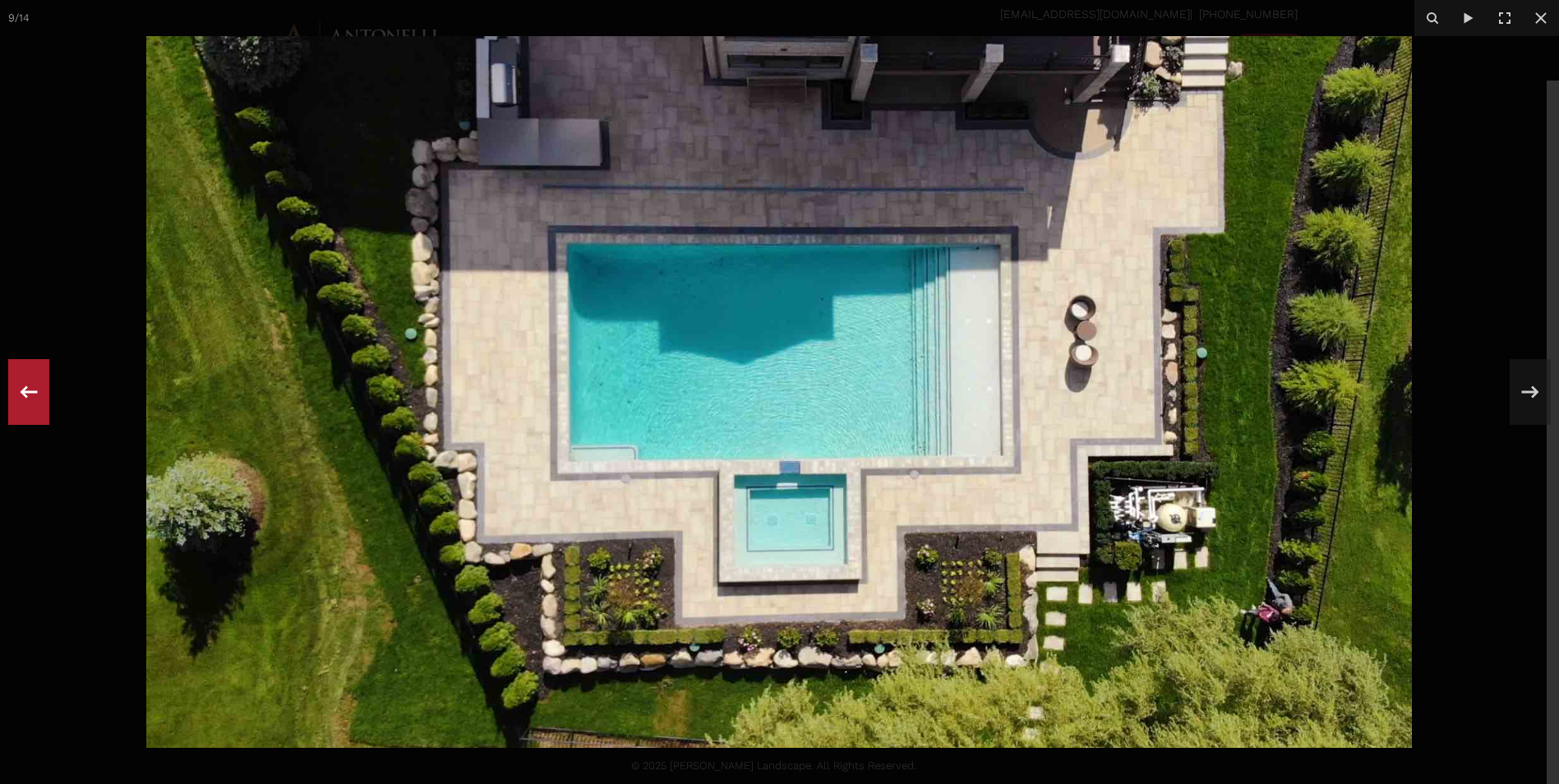
click at [21, 389] on icon at bounding box center [28, 391] width 29 height 54
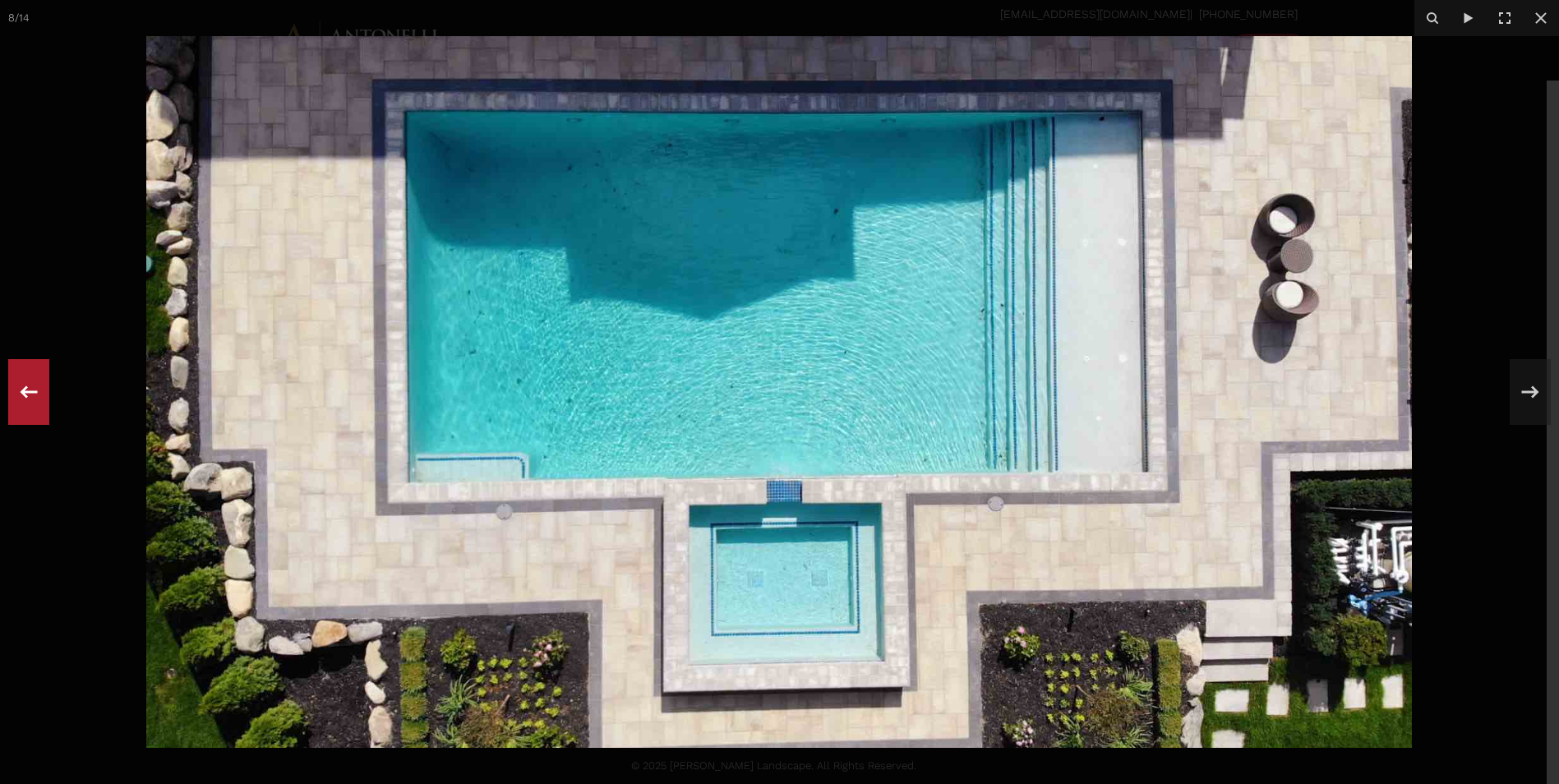
click at [21, 389] on icon at bounding box center [28, 391] width 29 height 54
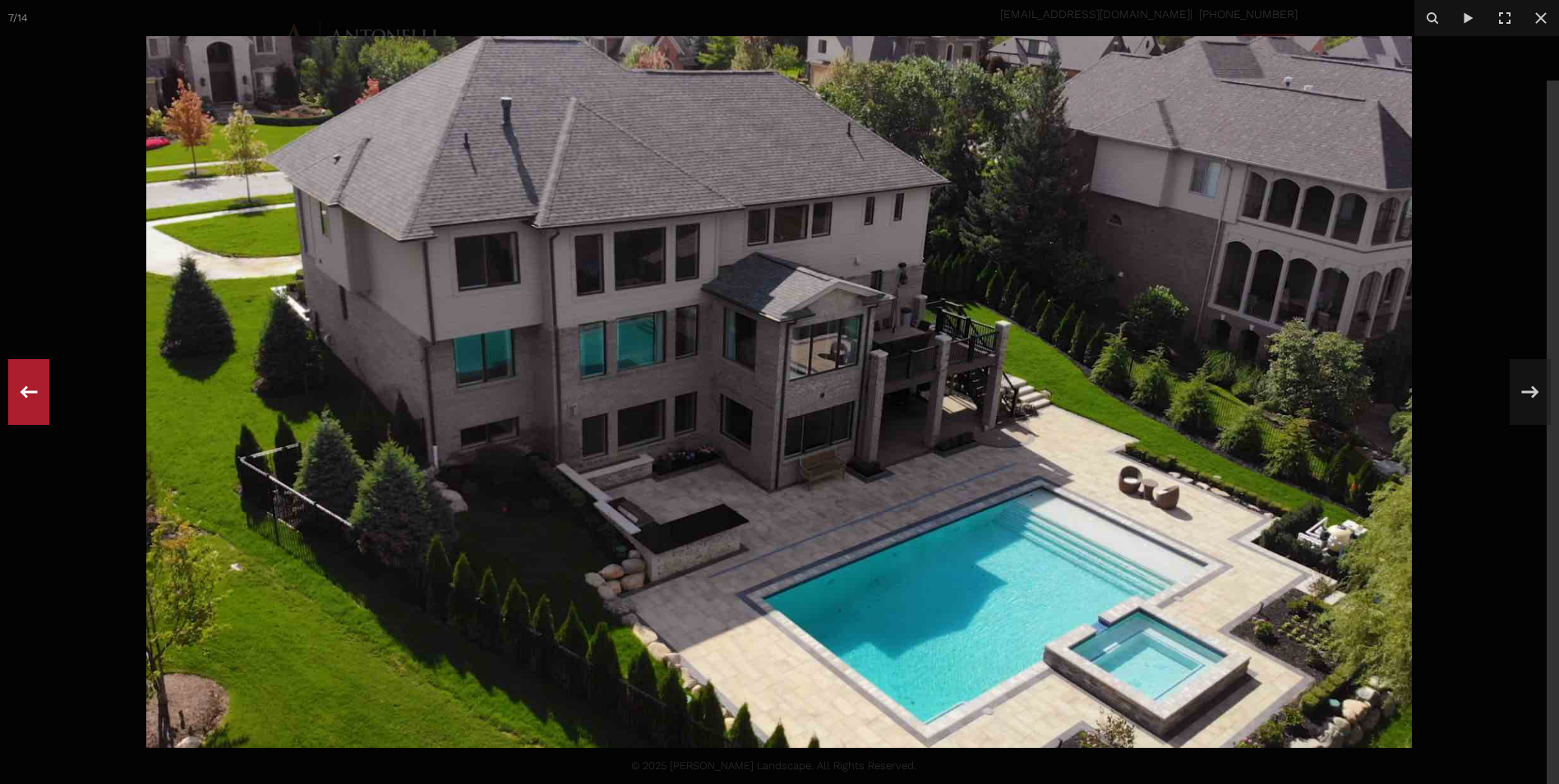
click at [21, 389] on icon at bounding box center [28, 391] width 29 height 54
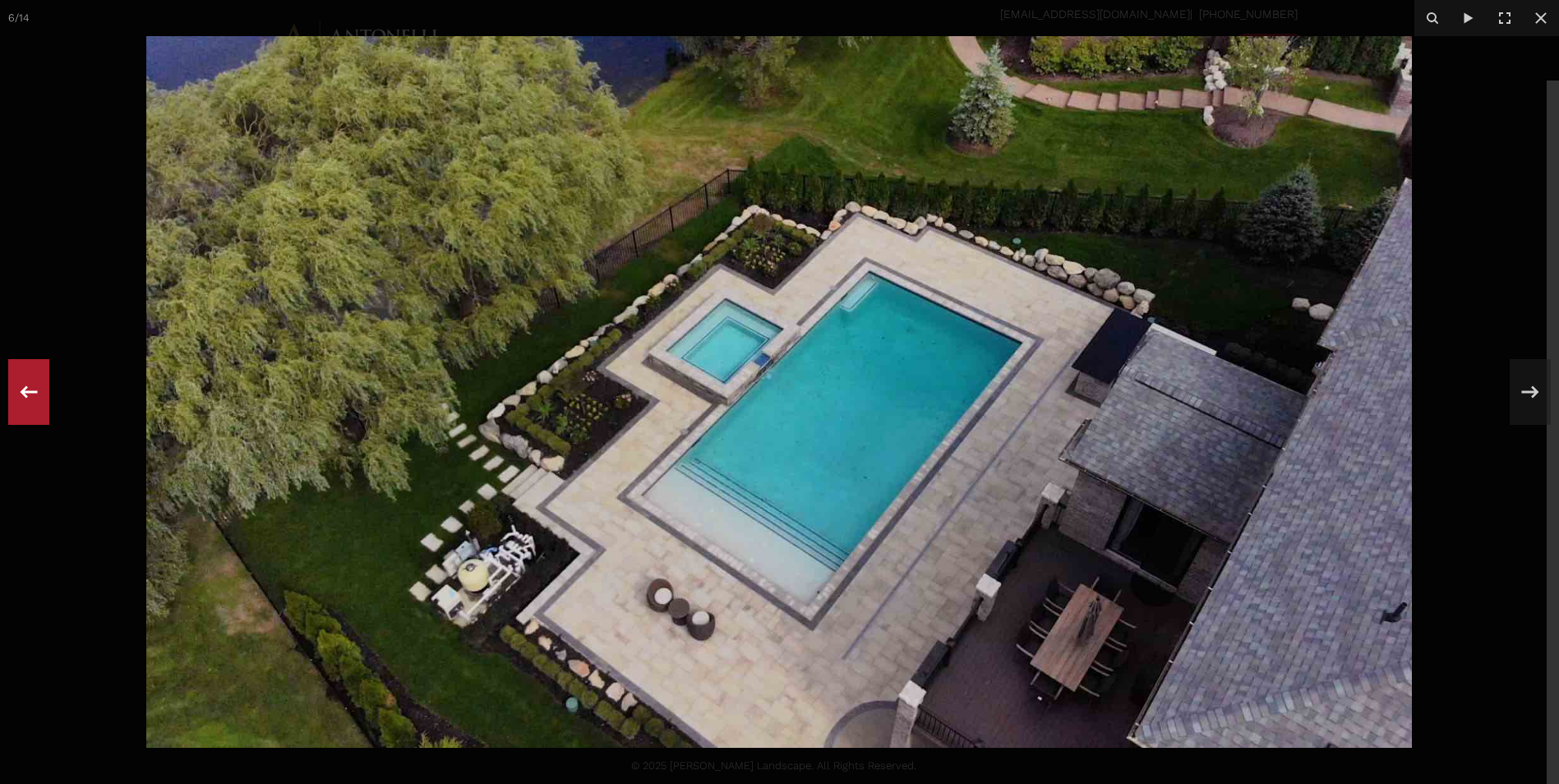
click at [21, 389] on div "6 / 14" at bounding box center [780, 392] width 1559 height 784
